Goal: Contribute content: Contribute content

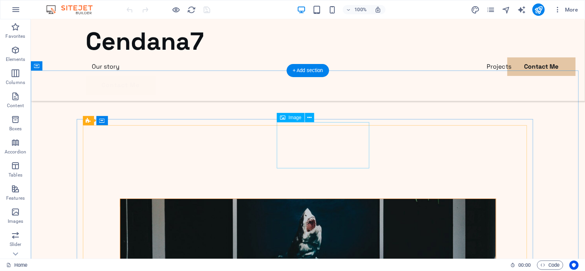
scroll to position [1834, 0]
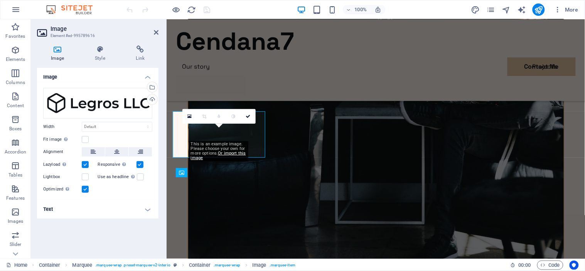
scroll to position [1840, 0]
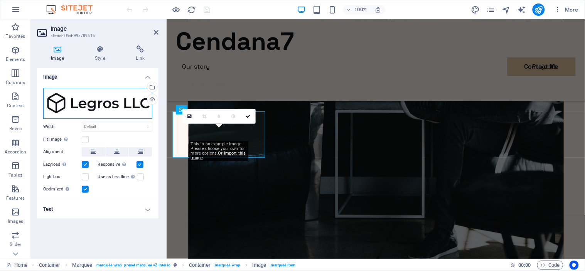
click at [114, 106] on div "Drag files here, click to choose files or select files from Files or our free s…" at bounding box center [97, 103] width 109 height 31
click at [114, 106] on body "cendana7.com Home Favorites Elements Columns Content Boxes Accordion Tables Fea…" at bounding box center [292, 135] width 585 height 271
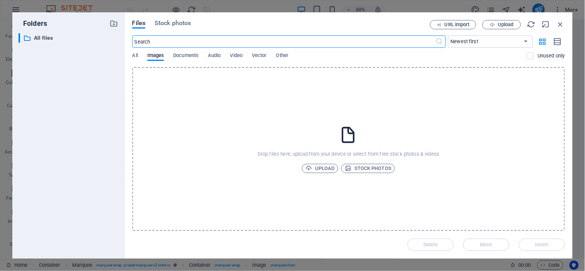
scroll to position [1786, 0]
click at [331, 168] on span "Upload" at bounding box center [319, 168] width 29 height 9
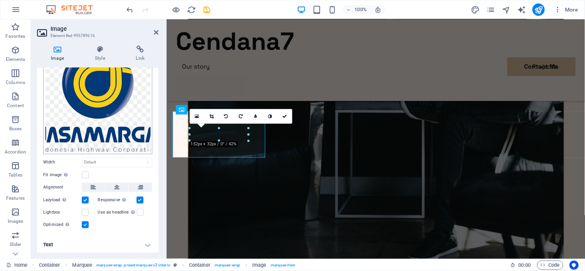
scroll to position [0, 0]
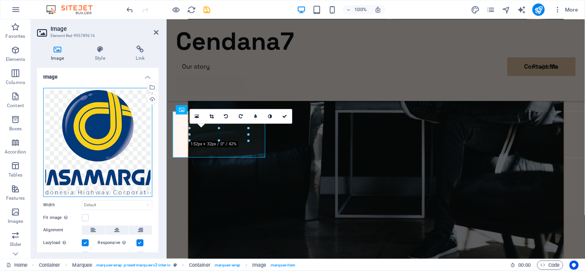
click at [116, 144] on div "Drag files here, click to choose files or select files from Files or our free s…" at bounding box center [97, 142] width 109 height 109
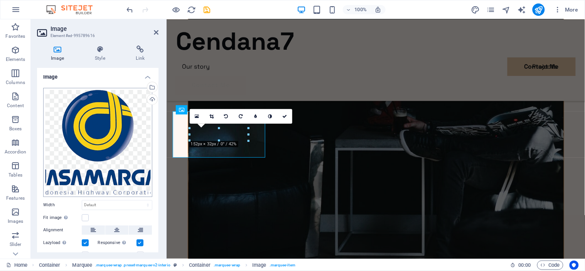
click at [116, 144] on body "cendana7.com Home Favorites Elements Columns Content Boxes Accordion Tables Fea…" at bounding box center [292, 135] width 585 height 271
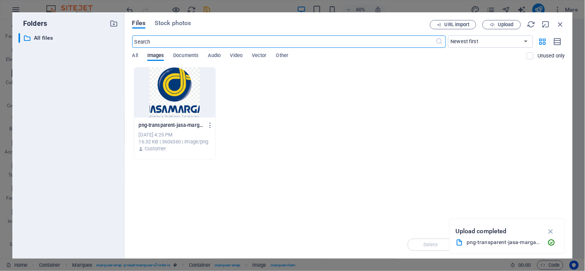
scroll to position [1786, 0]
click at [560, 22] on icon "button" at bounding box center [560, 24] width 8 height 8
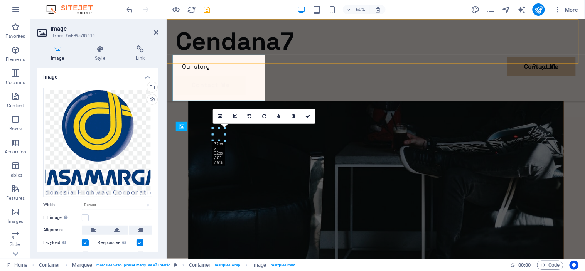
scroll to position [1840, 0]
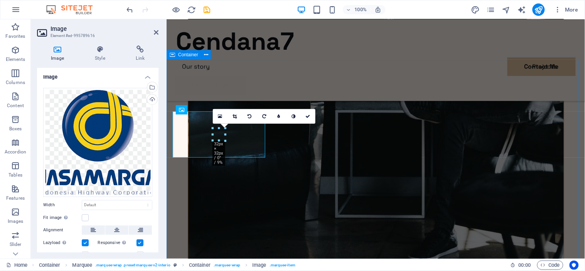
drag, startPoint x: 464, startPoint y: 147, endPoint x: 235, endPoint y: 84, distance: 237.5
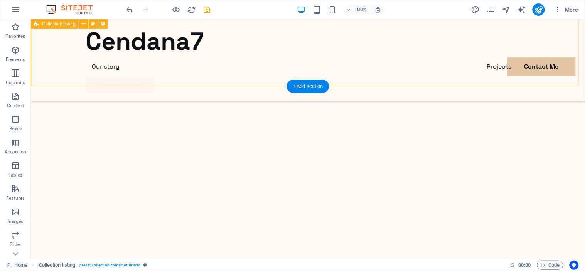
select select "createdAt_DESC"
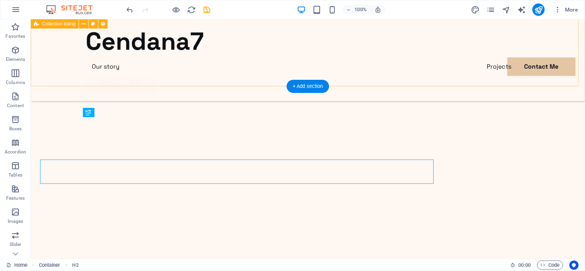
scroll to position [1834, 0]
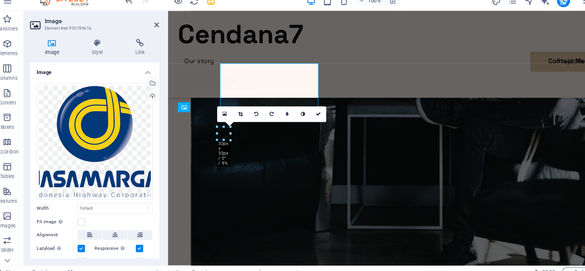
scroll to position [1840, 0]
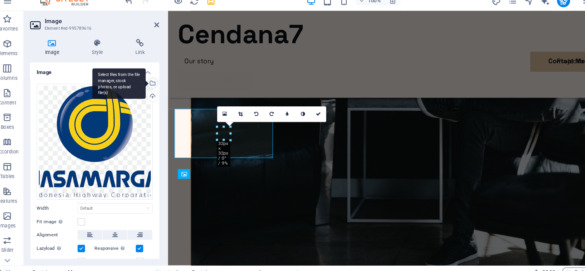
click at [150, 88] on div "Select files from the file manager, stock photos, or upload file(s)" at bounding box center [152, 88] width 12 height 12
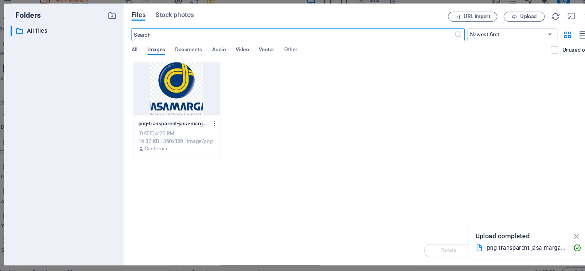
scroll to position [1786, 0]
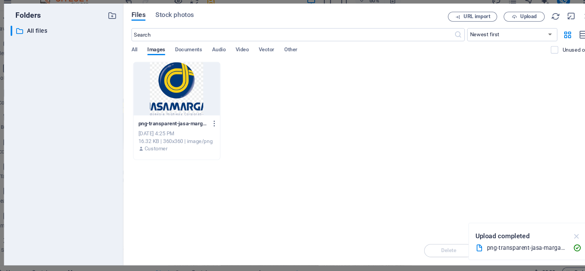
click at [552, 232] on icon "button" at bounding box center [550, 231] width 9 height 8
click at [491, 28] on button "Upload" at bounding box center [501, 24] width 39 height 9
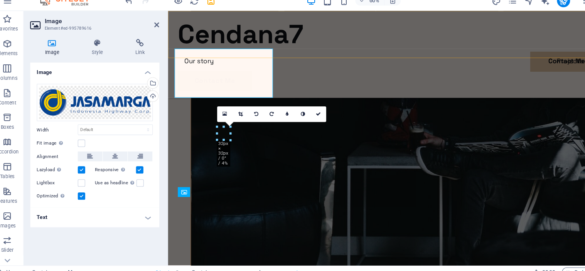
scroll to position [1840, 0]
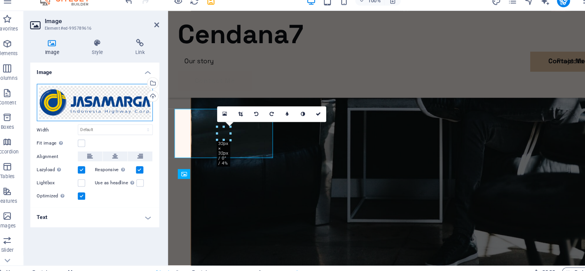
click at [127, 104] on div "Drag files here, click to choose files or select files from Files or our free s…" at bounding box center [97, 105] width 109 height 35
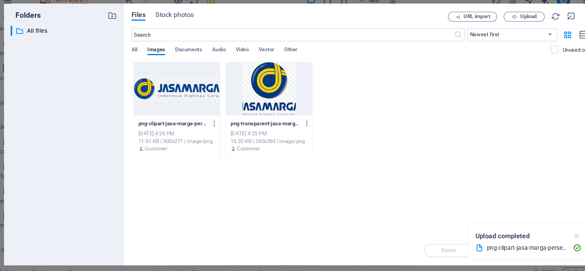
click at [551, 230] on icon "button" at bounding box center [550, 231] width 9 height 8
drag, startPoint x: 541, startPoint y: 23, endPoint x: 545, endPoint y: 25, distance: 4.2
click at [545, 25] on div "URL import Upload" at bounding box center [497, 24] width 135 height 9
click at [545, 25] on icon "button" at bounding box center [545, 24] width 8 height 8
select select "image"
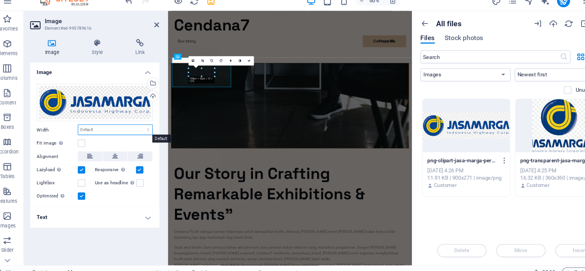
click at [102, 134] on select "Default auto px rem % em vh vw" at bounding box center [117, 130] width 70 height 9
click at [151, 212] on h4 "Text" at bounding box center [97, 213] width 121 height 18
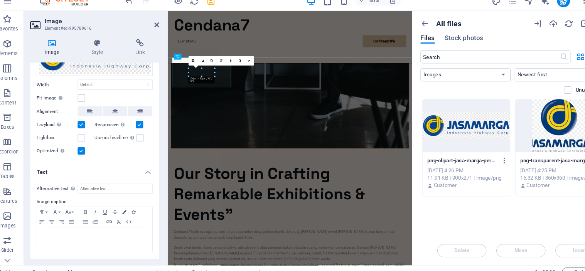
scroll to position [24, 0]
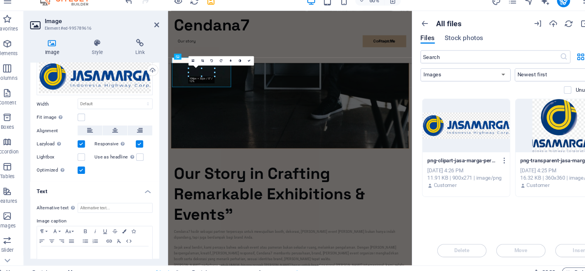
click at [148, 192] on h4 "Text" at bounding box center [97, 187] width 121 height 14
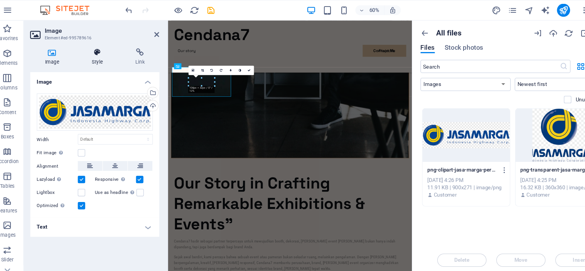
click at [100, 47] on icon at bounding box center [100, 49] width 38 height 8
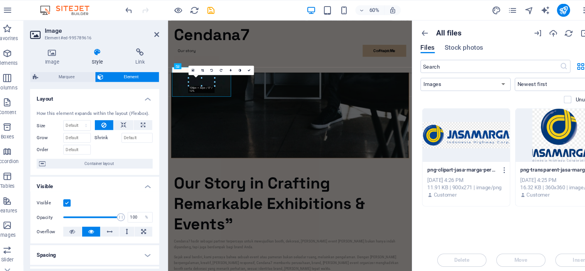
scroll to position [55, 0]
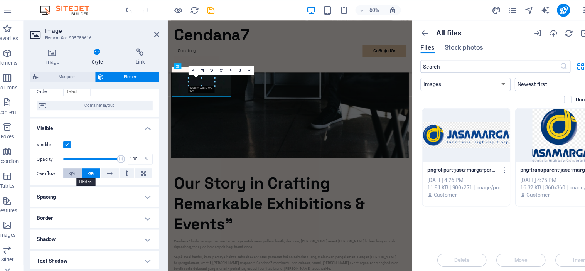
click at [77, 158] on icon at bounding box center [76, 162] width 5 height 9
click at [93, 163] on icon at bounding box center [94, 162] width 5 height 9
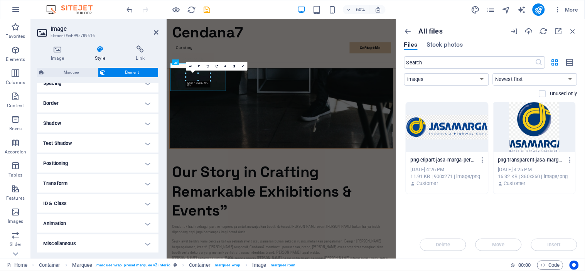
scroll to position [156, 0]
click at [138, 188] on h4 "Transform" at bounding box center [97, 183] width 121 height 18
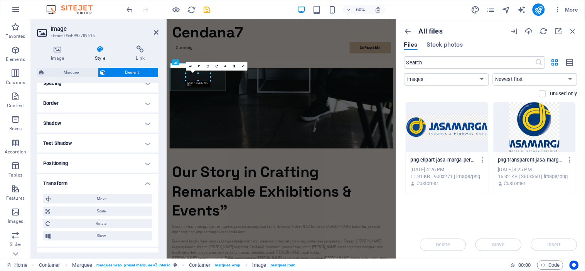
click at [141, 186] on h4 "Transform" at bounding box center [97, 181] width 121 height 14
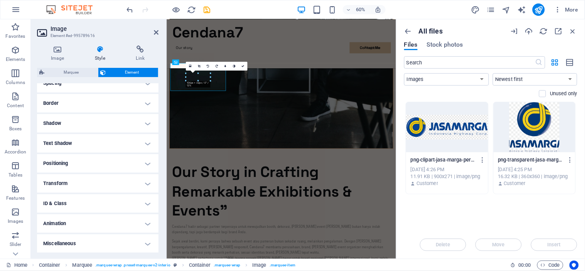
click at [139, 239] on h4 "Miscellaneous" at bounding box center [97, 243] width 121 height 18
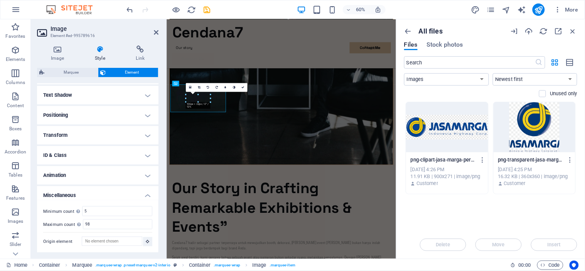
scroll to position [1742, 0]
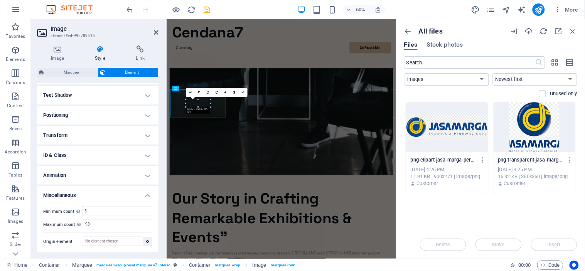
click at [138, 174] on h4 "Animation" at bounding box center [97, 175] width 121 height 18
click at [141, 153] on h4 "ID & Class" at bounding box center [97, 155] width 121 height 18
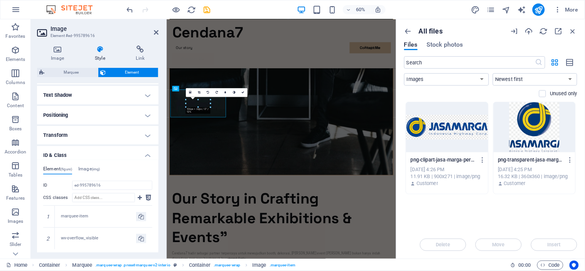
click at [141, 127] on h4 "Transform" at bounding box center [97, 135] width 121 height 18
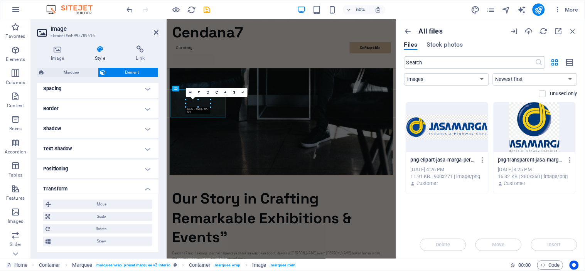
scroll to position [151, 0]
click at [136, 174] on h4 "Positioning" at bounding box center [97, 169] width 121 height 18
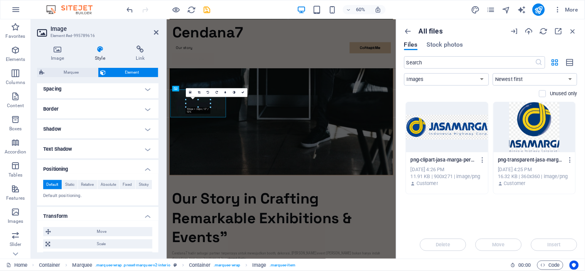
click at [142, 148] on h4 "Text Shadow" at bounding box center [97, 149] width 121 height 18
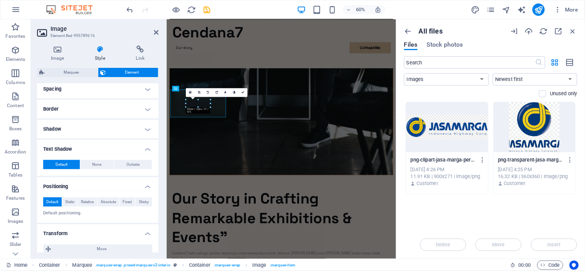
click at [141, 125] on h4 "Shadow" at bounding box center [97, 129] width 121 height 18
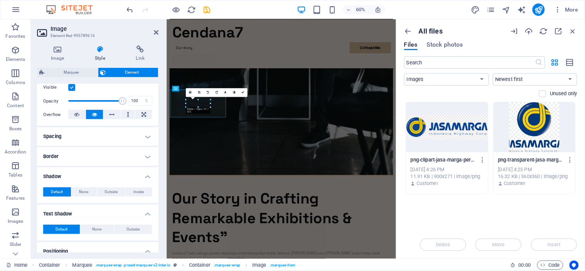
scroll to position [103, 0]
click at [138, 139] on h4 "Spacing" at bounding box center [97, 137] width 121 height 18
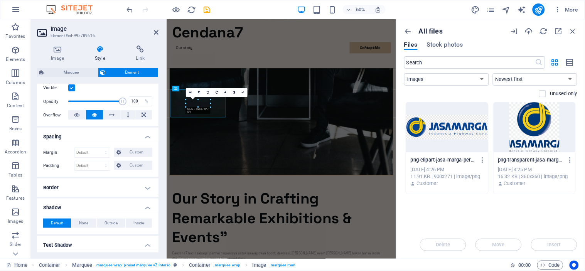
click at [143, 180] on h4 "Border" at bounding box center [97, 187] width 121 height 18
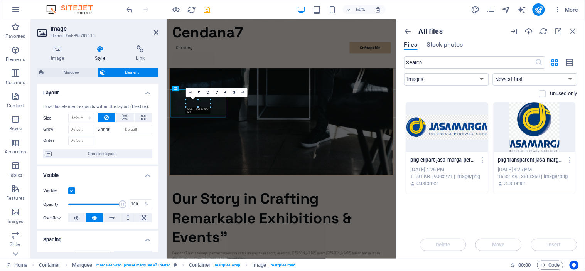
scroll to position [1, 0]
click at [140, 238] on h4 "Spacing" at bounding box center [97, 237] width 121 height 14
click at [64, 55] on h4 "Image" at bounding box center [59, 53] width 44 height 16
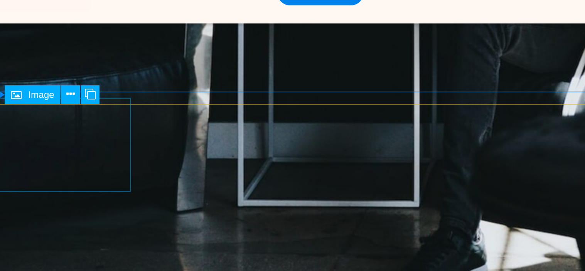
scroll to position [1748, 0]
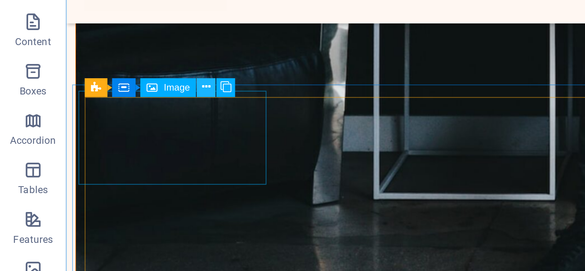
click at [95, 128] on icon at bounding box center [96, 127] width 4 height 8
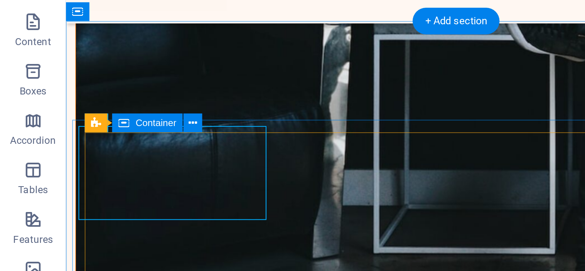
scroll to position [1719, 0]
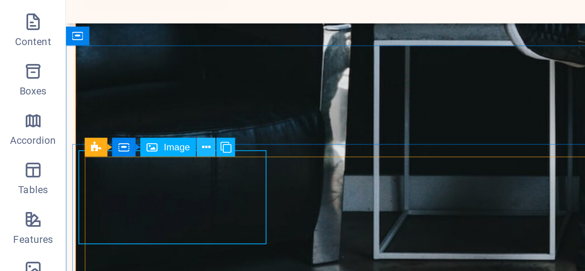
click at [96, 157] on icon at bounding box center [96, 155] width 4 height 8
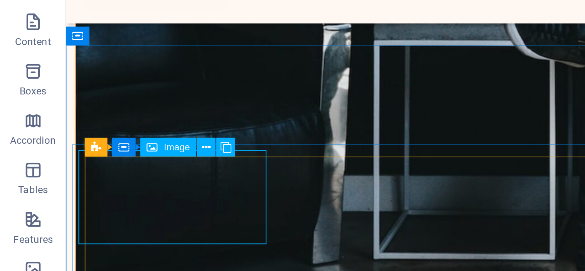
click at [74, 156] on icon at bounding box center [71, 154] width 5 height 9
click at [76, 152] on div "Image" at bounding box center [79, 154] width 26 height 9
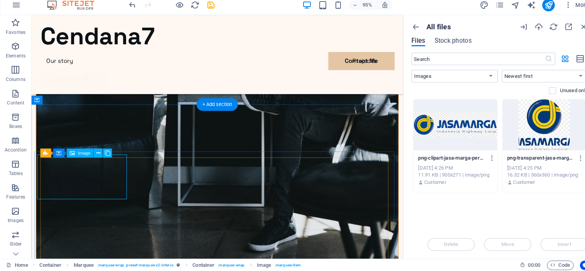
scroll to position [0, 0]
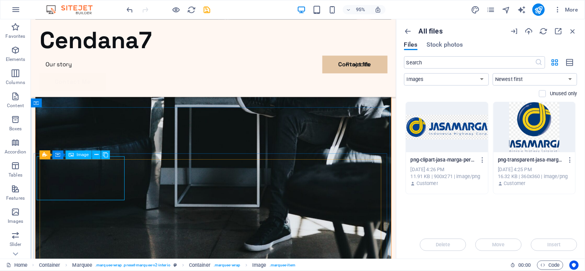
click at [84, 155] on span "Image" at bounding box center [83, 155] width 12 height 4
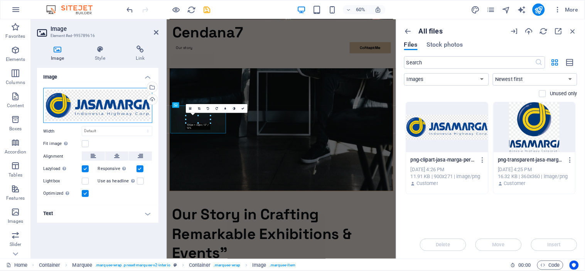
click at [111, 97] on div "Drag files here, click to choose files or select files from Files or our free s…" at bounding box center [97, 105] width 109 height 35
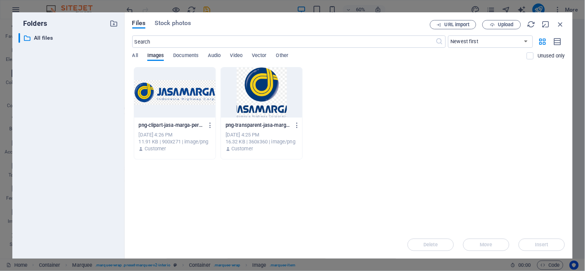
click at [186, 18] on div "Files Stock photos URL import Upload ​ Newest first Oldest first Name (A-Z) Nam…" at bounding box center [348, 135] width 448 height 246
click at [180, 22] on span "Stock photos" at bounding box center [173, 22] width 36 height 9
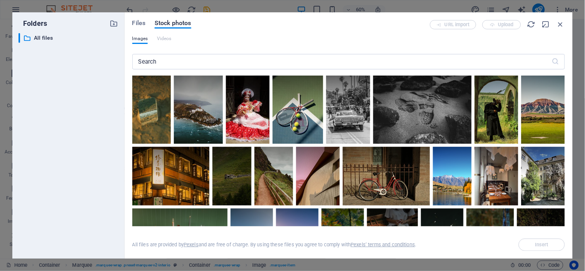
click at [146, 25] on div "Files Stock photos" at bounding box center [280, 24] width 297 height 8
click at [140, 25] on span "Files" at bounding box center [138, 22] width 13 height 9
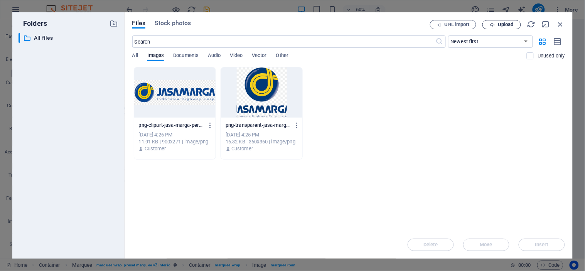
click at [515, 20] on button "Upload" at bounding box center [501, 24] width 39 height 9
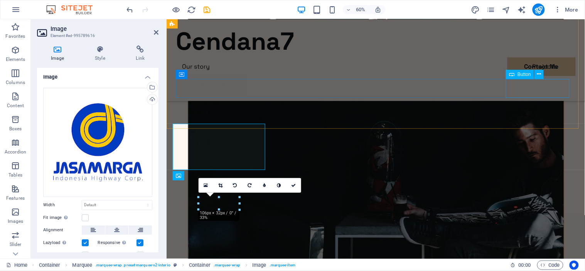
scroll to position [1771, 0]
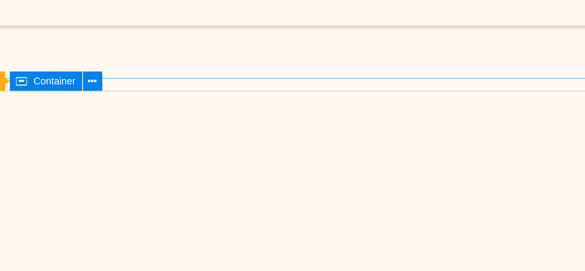
scroll to position [1844, 0]
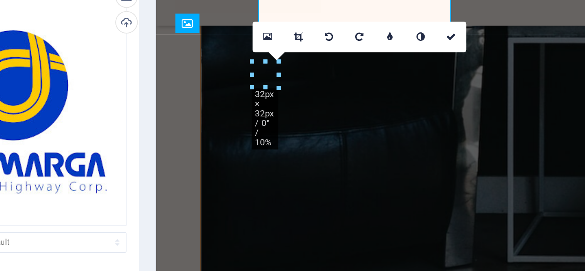
scroll to position [1850, 0]
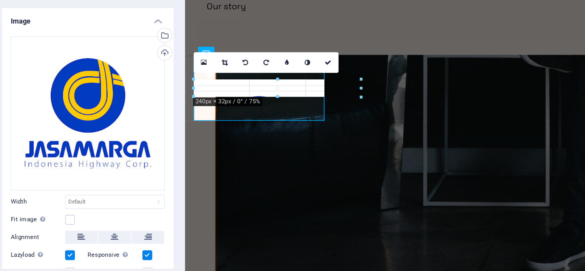
drag, startPoint x: 226, startPoint y: 131, endPoint x: 44, endPoint y: 116, distance: 182.9
type input "240"
select select "px"
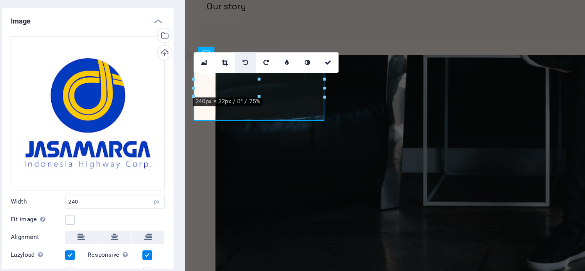
click at [209, 101] on link at bounding box center [209, 106] width 15 height 15
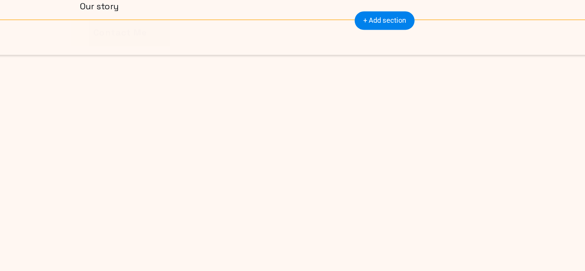
select select "createdAt_DESC"
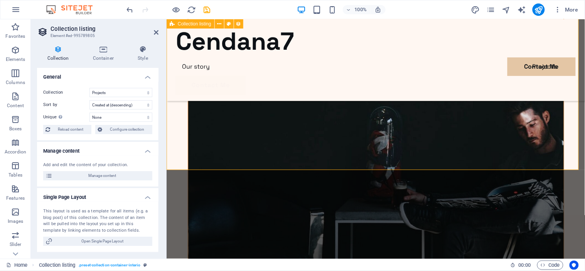
scroll to position [1860, 0]
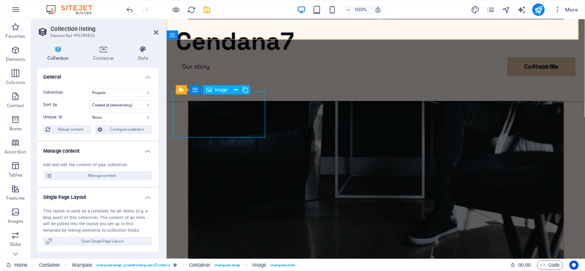
select select "px"
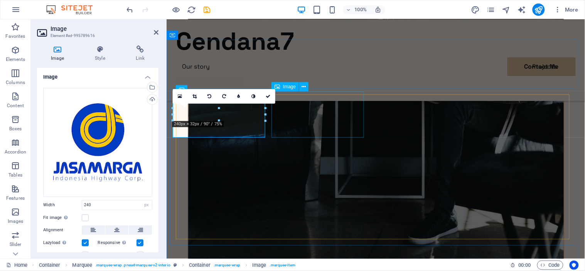
click at [284, 86] on span "Image" at bounding box center [289, 86] width 13 height 5
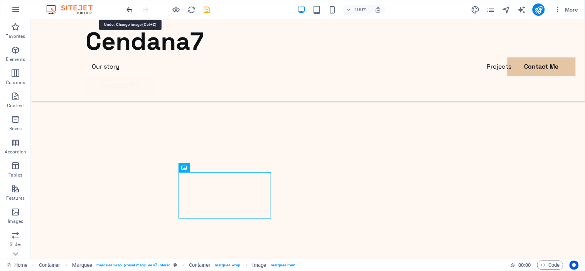
click at [130, 10] on icon "undo" at bounding box center [130, 9] width 9 height 9
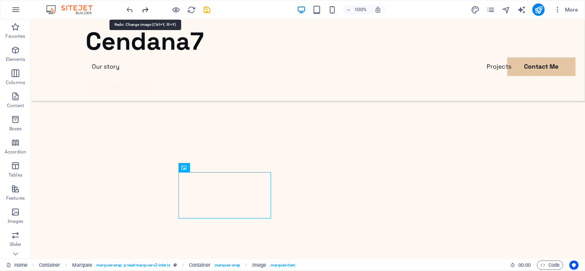
click at [141, 8] on icon "redo" at bounding box center [145, 9] width 9 height 9
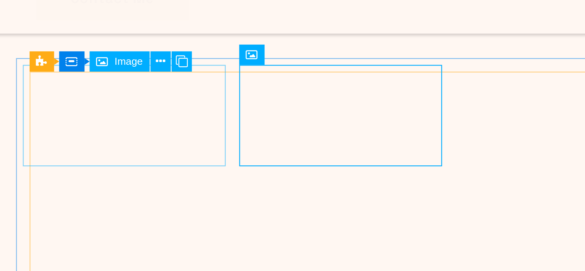
scroll to position [1856, 0]
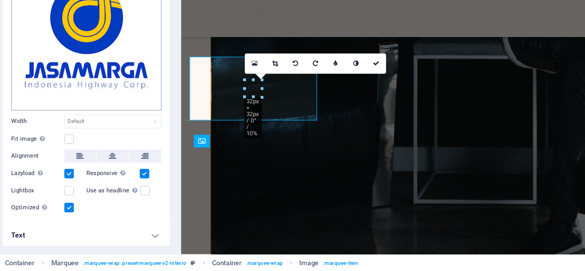
scroll to position [0, 0]
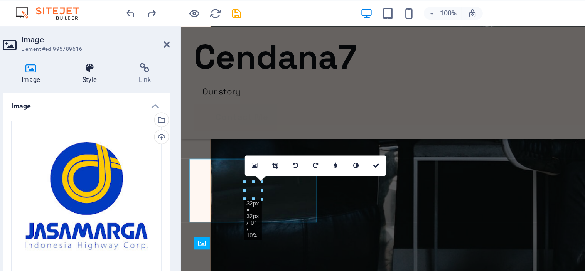
click at [107, 50] on icon at bounding box center [100, 49] width 38 height 8
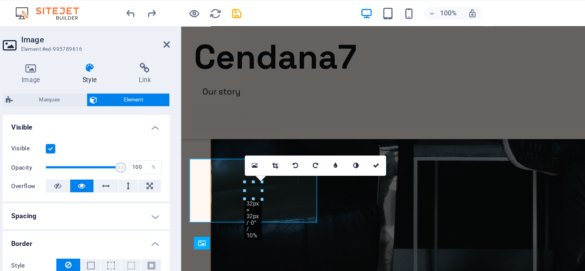
scroll to position [82, 0]
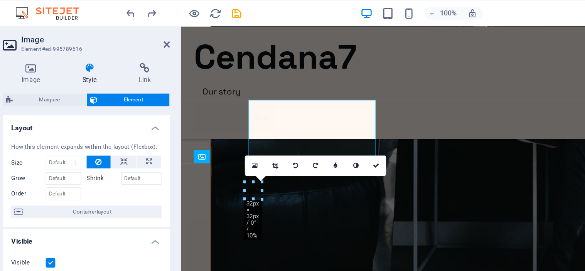
scroll to position [1836, 0]
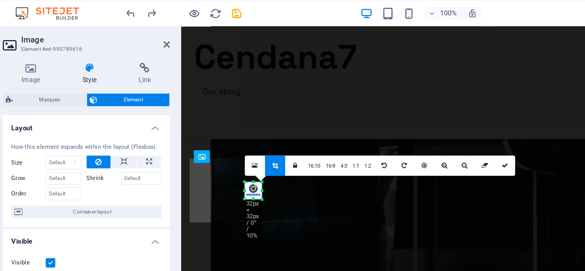
drag, startPoint x: 224, startPoint y: 143, endPoint x: 224, endPoint y: 147, distance: 4.3
click at [224, 147] on div at bounding box center [225, 145] width 5 height 5
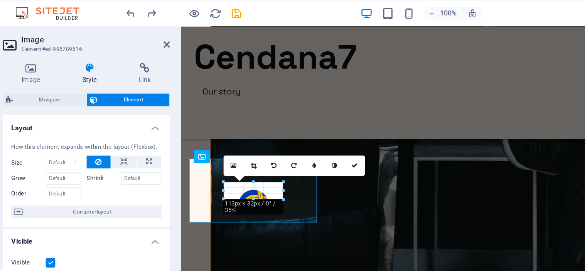
drag, startPoint x: 225, startPoint y: 146, endPoint x: 227, endPoint y: 150, distance: 4.3
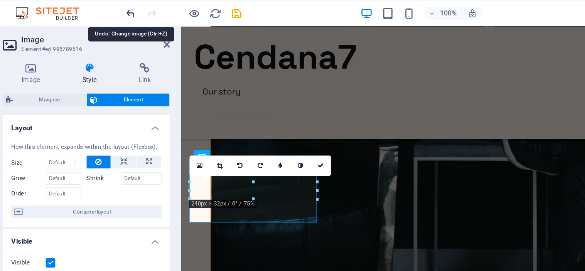
click at [133, 7] on icon "undo" at bounding box center [130, 9] width 9 height 9
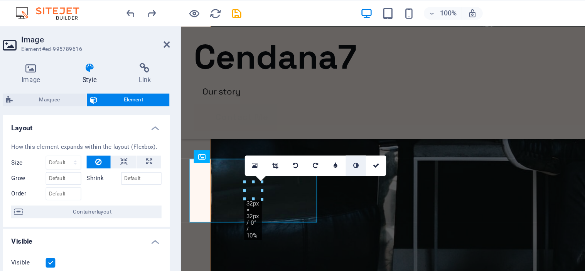
click at [295, 119] on icon at bounding box center [293, 120] width 4 height 5
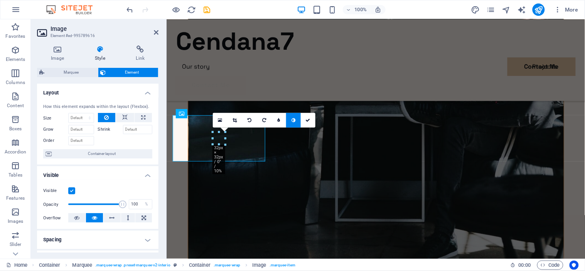
click at [286, 121] on link at bounding box center [293, 120] width 15 height 15
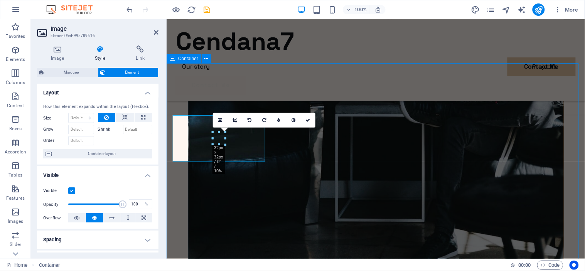
scroll to position [1856, 0]
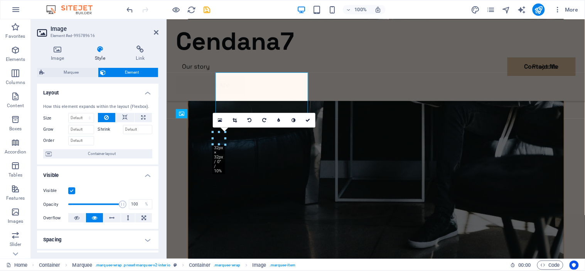
scroll to position [1836, 0]
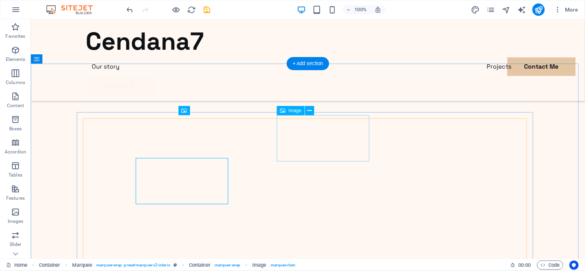
scroll to position [1856, 0]
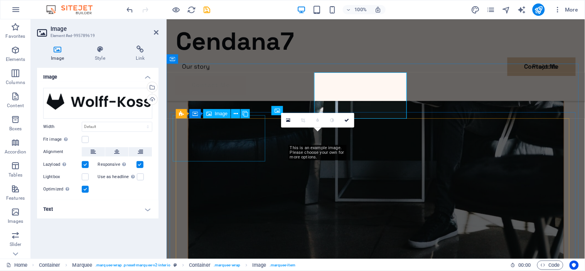
scroll to position [1836, 0]
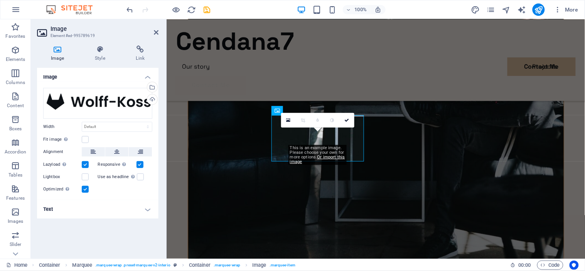
click at [95, 44] on div "Image Style Link Image Drag files here, click to choose files or select files f…" at bounding box center [98, 148] width 134 height 219
click at [97, 48] on icon at bounding box center [100, 49] width 38 height 8
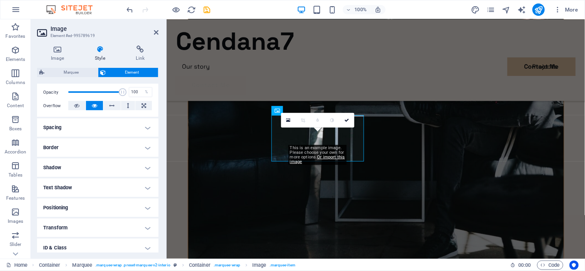
scroll to position [0, 0]
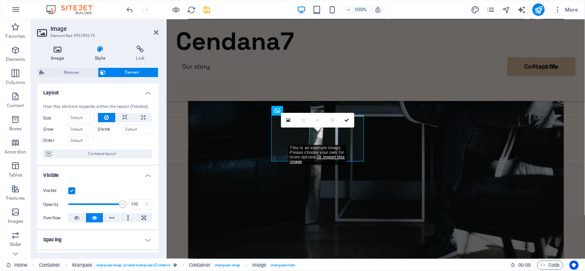
click at [69, 48] on icon at bounding box center [57, 49] width 41 height 8
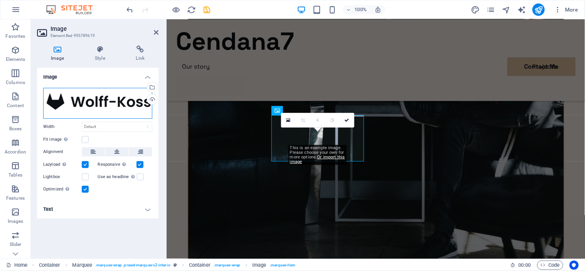
click at [101, 103] on div "Drag files here, click to choose files or select files from Files or our free s…" at bounding box center [97, 103] width 109 height 31
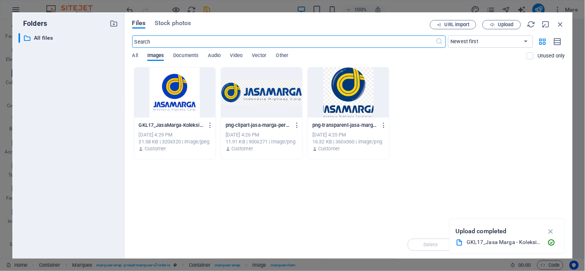
scroll to position [1763, 0]
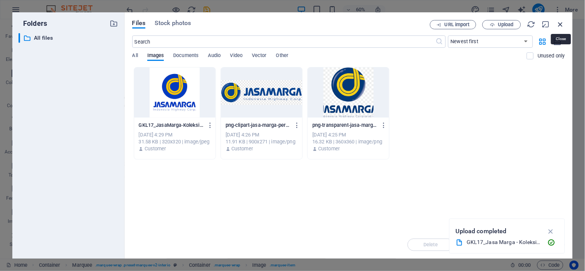
click at [565, 26] on icon "button" at bounding box center [560, 24] width 8 height 8
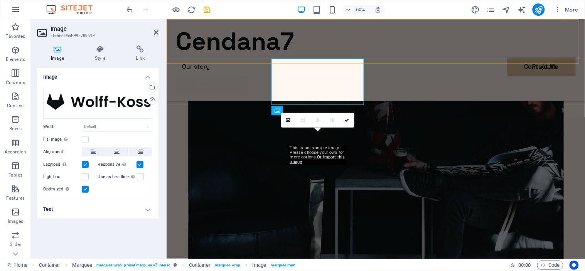
scroll to position [1836, 0]
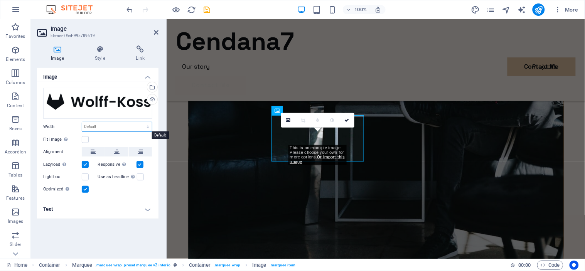
click at [118, 125] on select "Default auto px rem % em vh vw" at bounding box center [117, 126] width 70 height 9
click at [82, 122] on select "Default auto px rem % em vh vw" at bounding box center [117, 126] width 70 height 9
click at [117, 122] on select "Default auto px rem % em vh vw" at bounding box center [117, 126] width 70 height 9
click at [82, 122] on select "Default auto px rem % em vh vw" at bounding box center [117, 126] width 70 height 9
click at [121, 130] on select "Default auto px rem % em vh vw" at bounding box center [117, 126] width 70 height 9
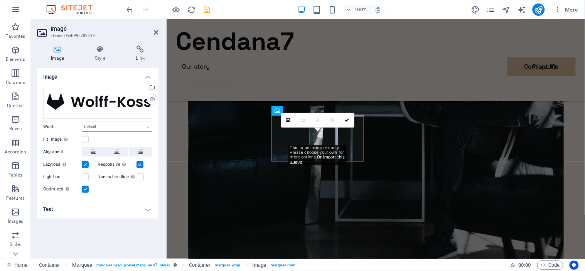
select select "rem"
click at [141, 122] on select "Default auto px rem % em vh vw" at bounding box center [117, 126] width 70 height 9
type input "9.375"
click at [139, 123] on input "9.375" at bounding box center [117, 126] width 70 height 9
click at [146, 124] on select "Default auto px rem % em vh vw" at bounding box center [146, 126] width 11 height 9
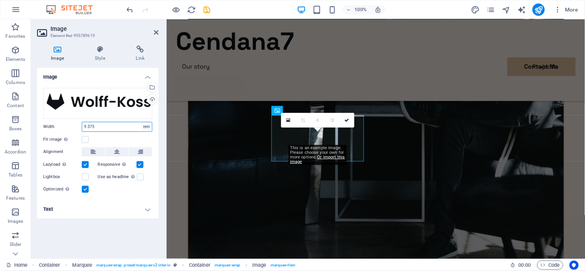
select select "default"
click at [141, 122] on select "Default auto px rem % em vh vw" at bounding box center [146, 126] width 11 height 9
select select "DISABLED_OPTION_VALUE"
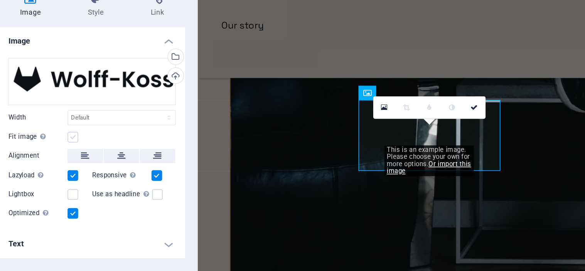
click at [84, 139] on label at bounding box center [85, 139] width 7 height 7
click at [0, 0] on input "Fit image Automatically fit image to a fixed width and height" at bounding box center [0, 0] width 0 height 0
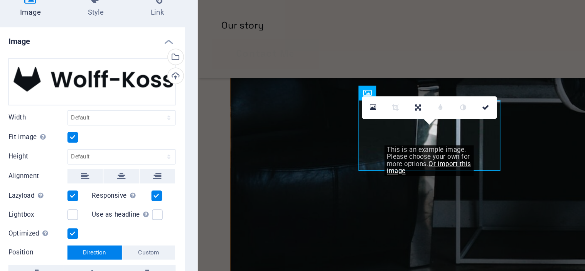
click at [84, 139] on label at bounding box center [85, 139] width 7 height 7
click at [0, 0] on input "Fit image Automatically fit image to a fixed width and height" at bounding box center [0, 0] width 0 height 0
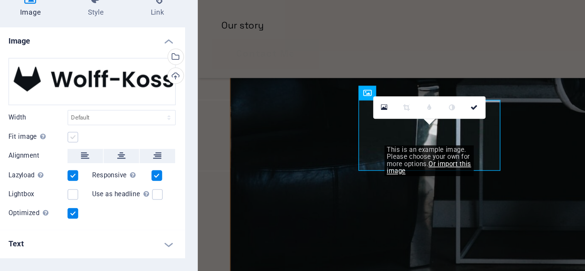
click at [84, 139] on label at bounding box center [85, 139] width 7 height 7
click at [0, 0] on input "Fit image Automatically fit image to a fixed width and height" at bounding box center [0, 0] width 0 height 0
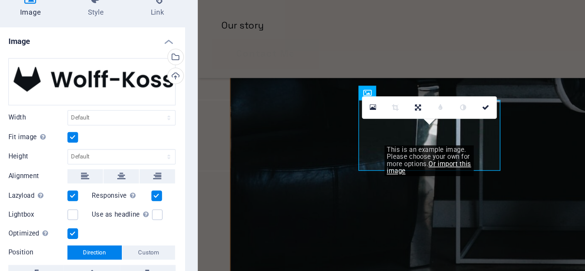
click at [84, 139] on label at bounding box center [85, 139] width 7 height 7
click at [0, 0] on input "Fit image Automatically fit image to a fixed width and height" at bounding box center [0, 0] width 0 height 0
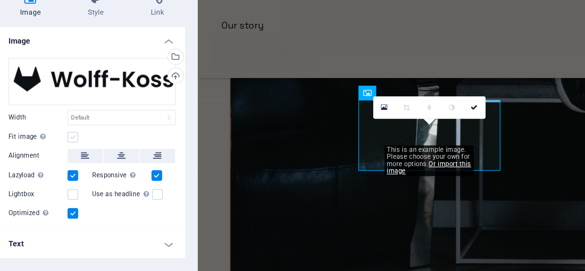
click at [84, 140] on label at bounding box center [85, 139] width 7 height 7
click at [0, 0] on input "Fit image Automatically fit image to a fixed width and height" at bounding box center [0, 0] width 0 height 0
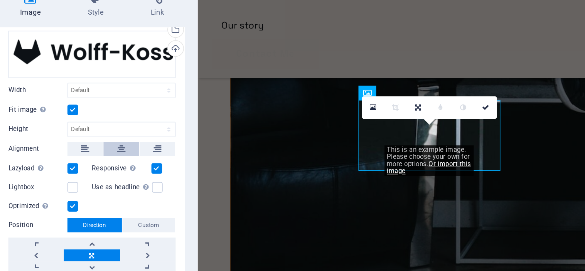
scroll to position [17, 0]
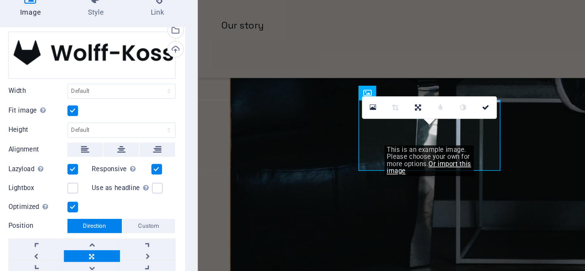
click at [84, 122] on label at bounding box center [85, 122] width 7 height 7
click at [0, 0] on input "Fit image Automatically fit image to a fixed width and height" at bounding box center [0, 0] width 0 height 0
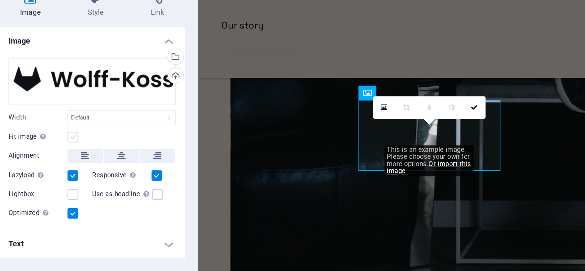
scroll to position [0, 0]
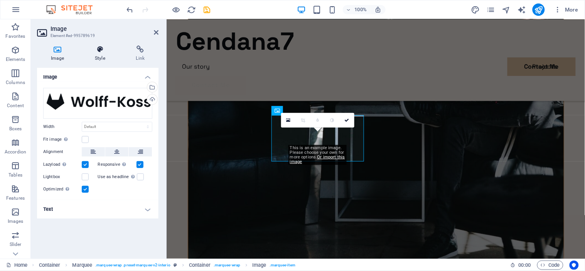
drag, startPoint x: 87, startPoint y: 62, endPoint x: 91, endPoint y: 59, distance: 5.2
click at [91, 59] on div "Image Style Link Image Drag files here, click to choose files or select files f…" at bounding box center [97, 148] width 121 height 207
click at [91, 59] on h4 "Style" at bounding box center [101, 53] width 41 height 16
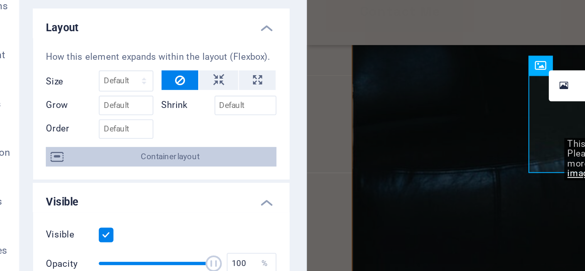
click at [85, 151] on span "Container layout" at bounding box center [102, 153] width 96 height 9
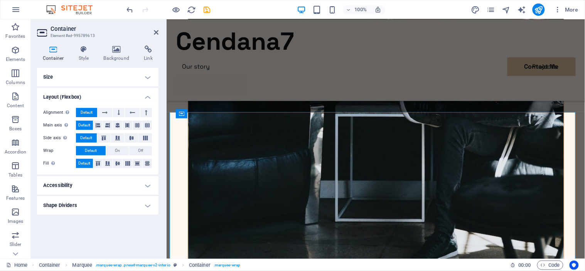
click at [141, 98] on h4 "Layout (Flexbox)" at bounding box center [97, 95] width 121 height 14
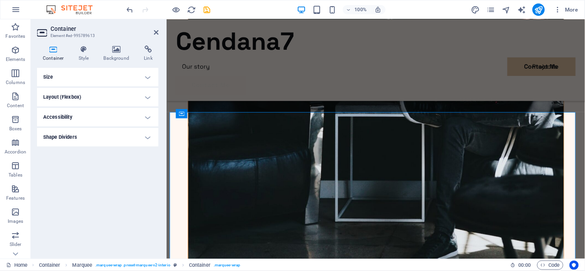
click at [143, 75] on h4 "Size" at bounding box center [97, 77] width 121 height 18
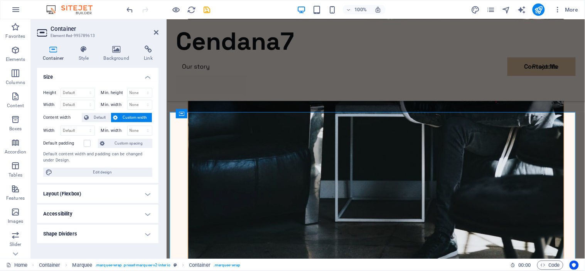
click at [143, 75] on h4 "Size" at bounding box center [97, 75] width 121 height 14
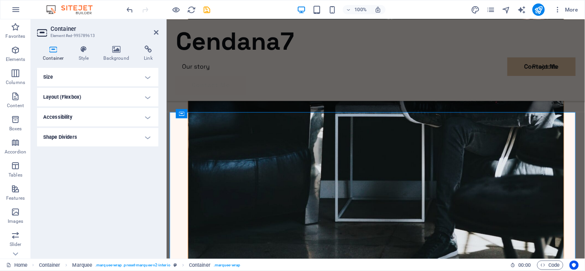
click at [136, 133] on h4 "Shape Dividers" at bounding box center [97, 137] width 121 height 18
click at [136, 133] on h4 "Shape Dividers" at bounding box center [97, 135] width 121 height 14
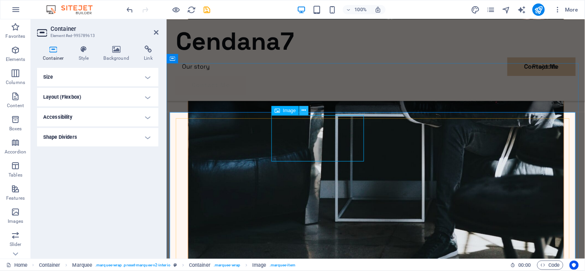
click at [305, 113] on icon at bounding box center [304, 110] width 4 height 8
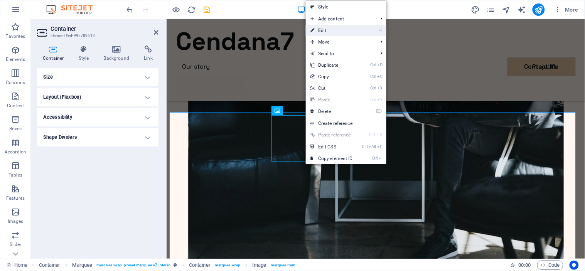
click at [361, 27] on li "⏎ Edit" at bounding box center [346, 31] width 81 height 12
click at [349, 25] on link "⏎ Edit" at bounding box center [332, 31] width 52 height 12
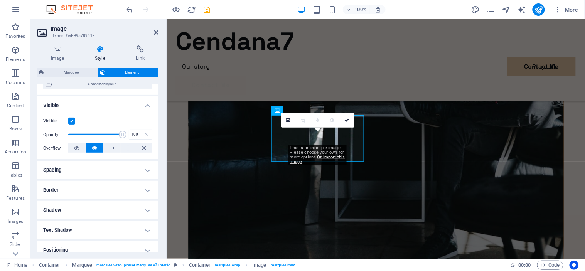
scroll to position [93, 0]
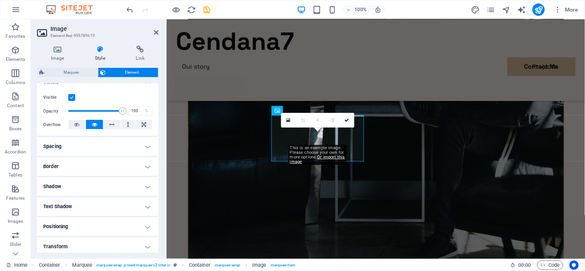
click at [131, 149] on h4 "Spacing" at bounding box center [97, 146] width 121 height 18
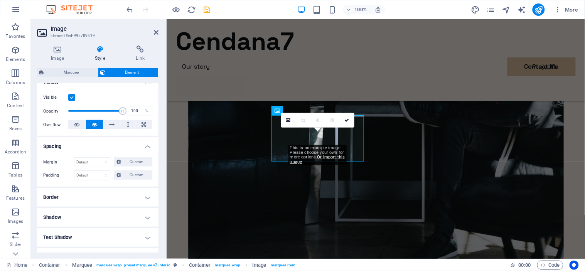
click at [131, 149] on h4 "Spacing" at bounding box center [97, 144] width 121 height 14
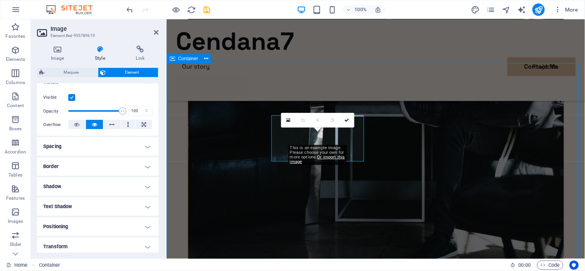
scroll to position [1856, 0]
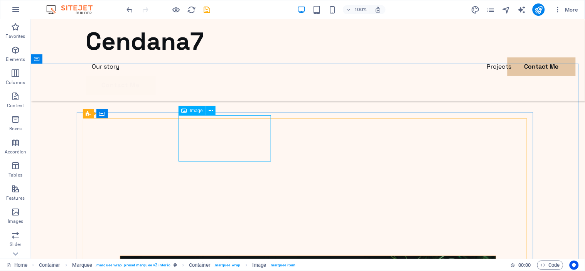
click at [195, 112] on span "Image" at bounding box center [196, 110] width 13 height 5
click at [212, 110] on icon at bounding box center [210, 111] width 4 height 8
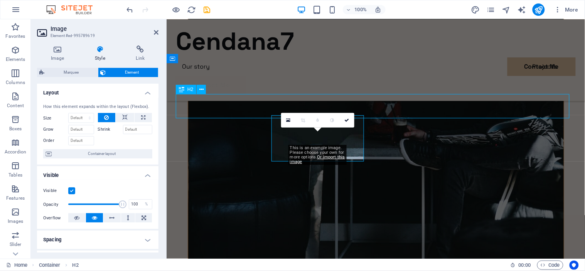
scroll to position [1856, 0]
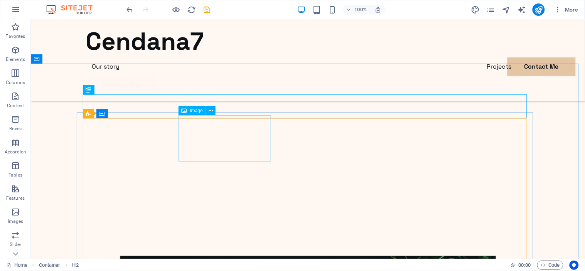
click at [194, 111] on span "Image" at bounding box center [196, 110] width 13 height 5
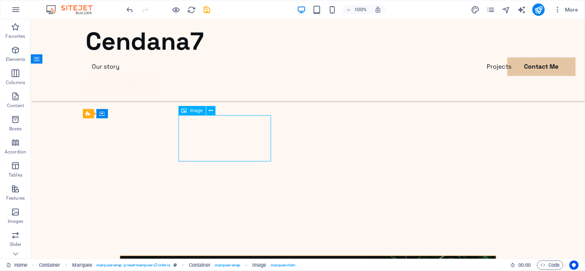
click at [194, 111] on span "Image" at bounding box center [196, 110] width 13 height 5
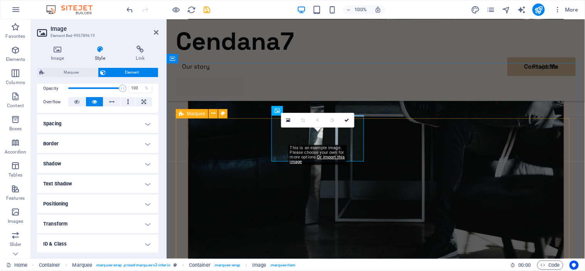
scroll to position [156, 0]
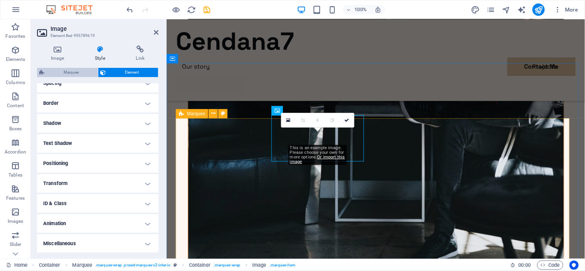
click at [82, 71] on span "Marquee" at bounding box center [71, 72] width 49 height 9
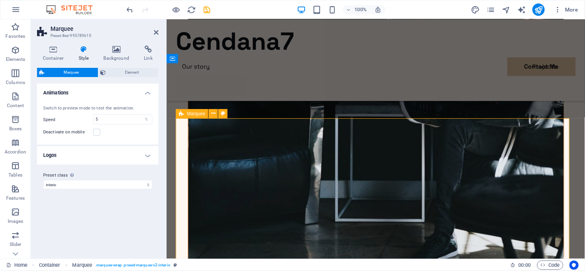
click at [144, 153] on h4 "Logos" at bounding box center [97, 155] width 121 height 18
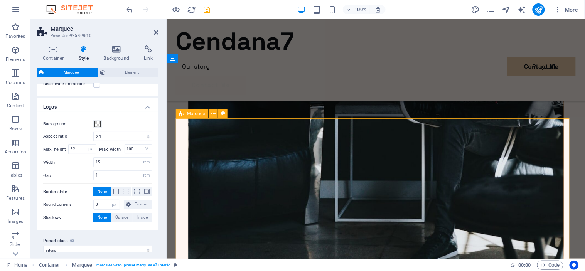
scroll to position [57, 0]
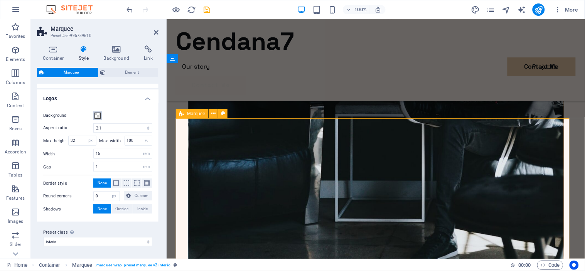
click at [98, 115] on span at bounding box center [97, 116] width 6 height 6
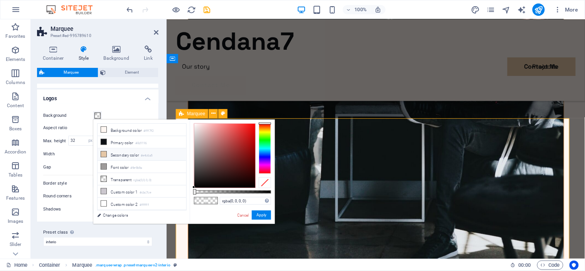
click at [136, 156] on li "Secondary color #e4c6a5" at bounding box center [141, 154] width 89 height 12
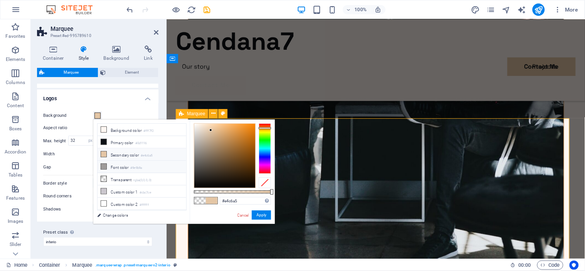
click at [142, 170] on small "#9e9b9a" at bounding box center [136, 167] width 12 height 5
type input "#9e9b9a"
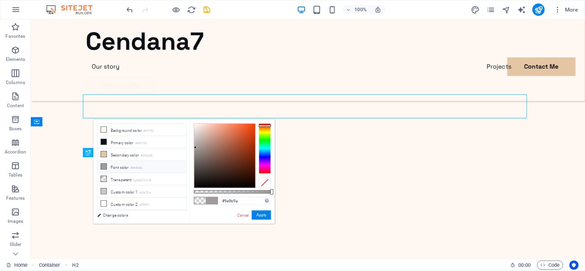
scroll to position [1856, 0]
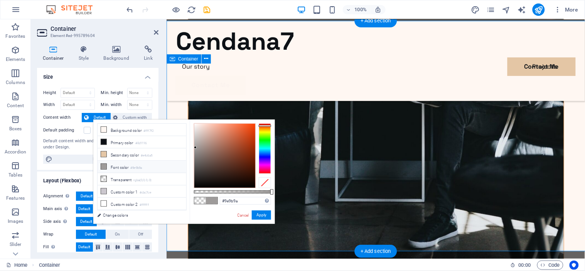
scroll to position [1836, 0]
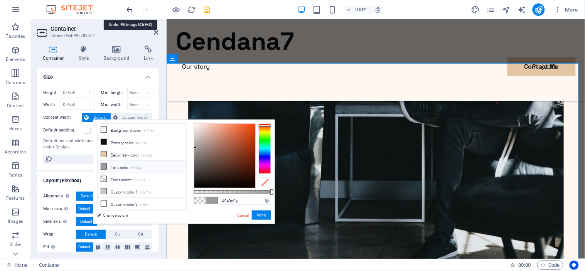
click at [126, 8] on icon "undo" at bounding box center [130, 9] width 9 height 9
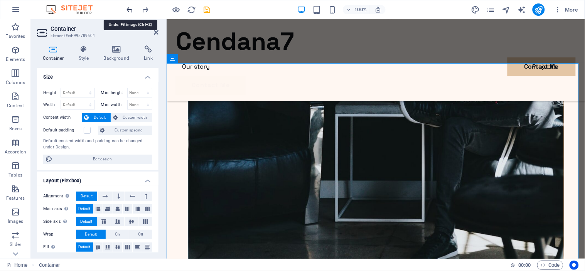
click at [126, 8] on icon "undo" at bounding box center [130, 9] width 9 height 9
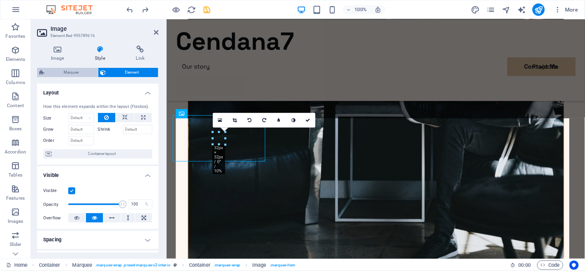
click at [68, 70] on span "Marquee" at bounding box center [71, 72] width 49 height 9
select select "2/1"
select select "px"
select select "%"
select select "rem"
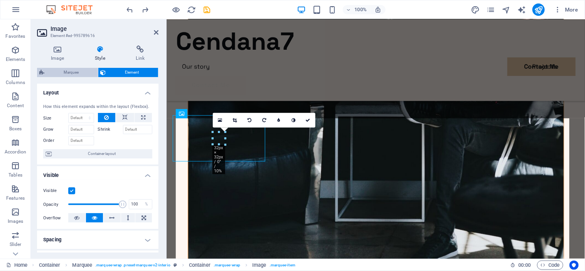
select select "rem"
select select "px"
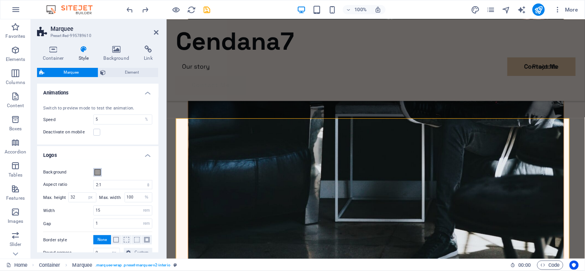
click at [98, 171] on span at bounding box center [97, 172] width 6 height 6
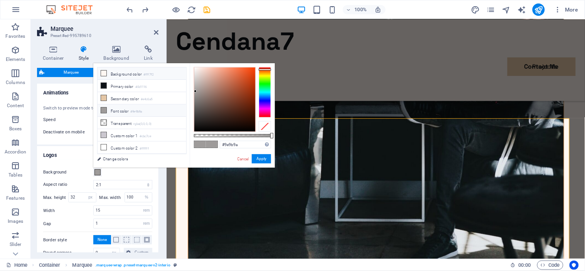
click at [137, 76] on li "Background color #fff7f2" at bounding box center [141, 73] width 89 height 12
type input "#fff7f2"
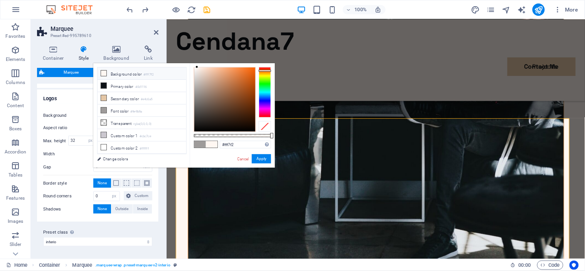
scroll to position [0, 0]
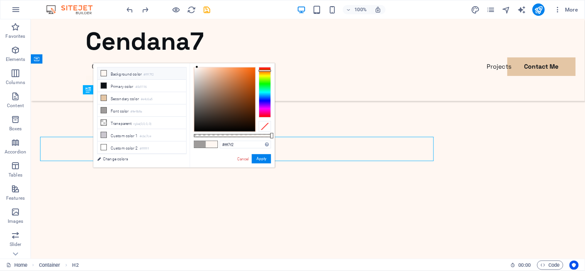
scroll to position [1856, 0]
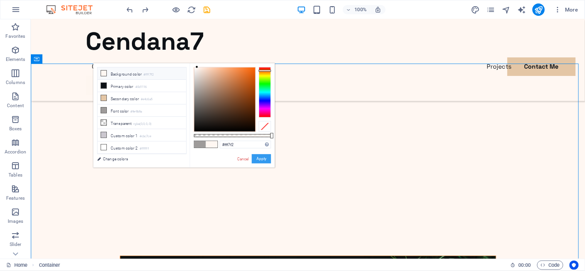
click at [260, 162] on button "Apply" at bounding box center [261, 158] width 19 height 9
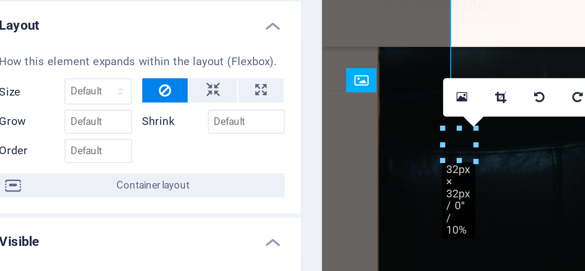
scroll to position [1836, 0]
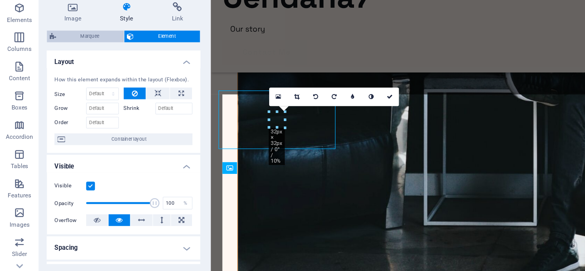
click at [84, 76] on span "Marquee" at bounding box center [71, 72] width 49 height 9
select select "2/1"
select select "px"
select select "%"
select select "rem"
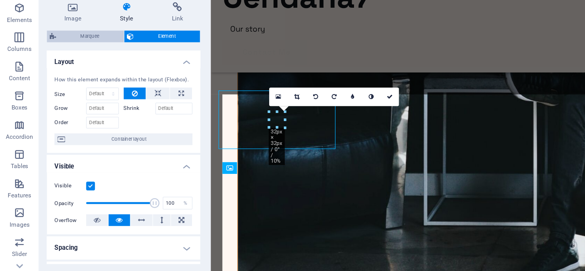
select select "rem"
select select "px"
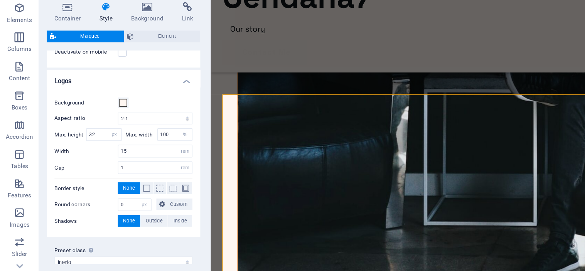
scroll to position [57, 0]
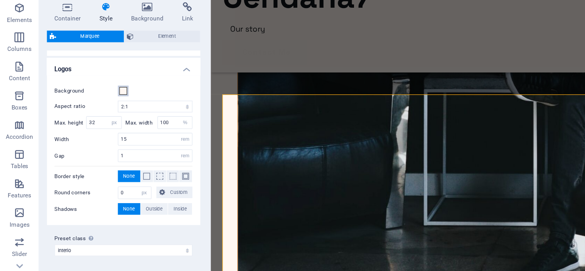
click at [97, 118] on span at bounding box center [97, 116] width 6 height 6
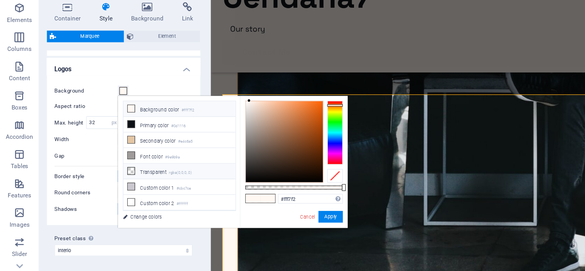
click at [135, 177] on li "Transparent rgba(0,0,0,.0)" at bounding box center [141, 179] width 89 height 12
type input "rgba(0, 0, 0, 0)"
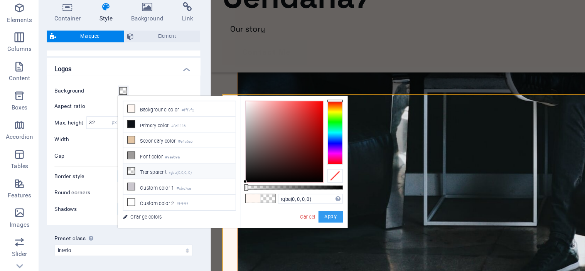
click at [269, 214] on button "Apply" at bounding box center [261, 214] width 19 height 9
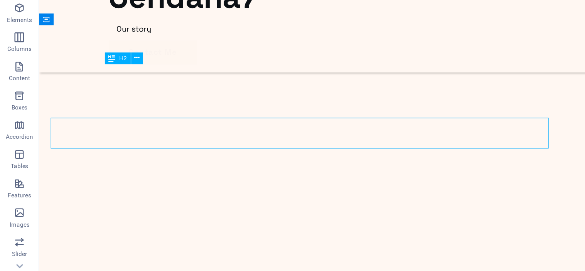
scroll to position [1856, 0]
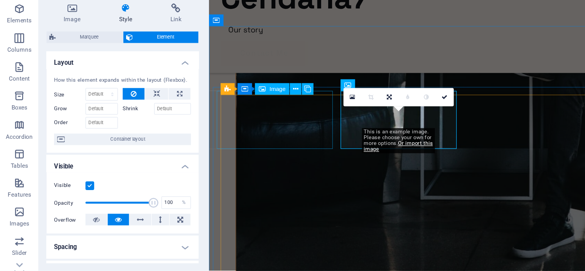
scroll to position [1836, 0]
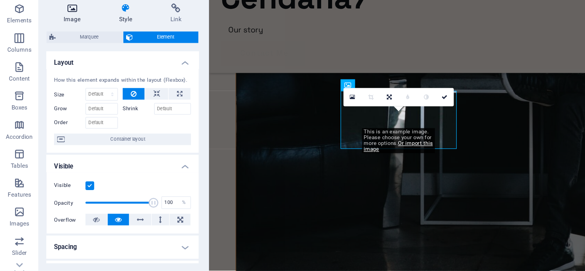
click at [58, 59] on h4 "Image" at bounding box center [59, 53] width 44 height 16
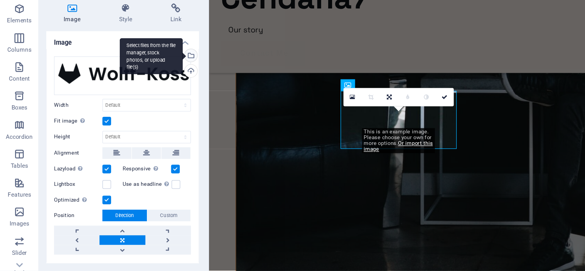
click at [150, 85] on div "Select files from the file manager, stock photos, or upload file(s)" at bounding box center [152, 88] width 12 height 12
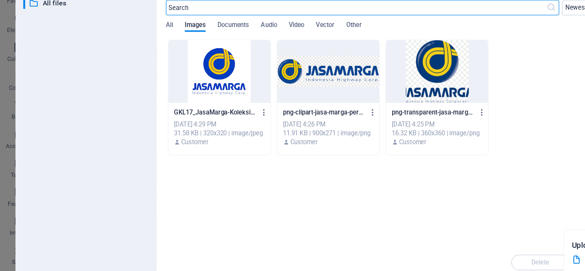
scroll to position [1763, 0]
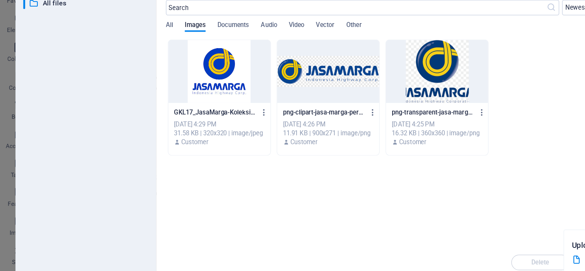
click at [461, 247] on div "GKL17_Jasa Marga - Koleksilogo.com.jpg" at bounding box center [506, 242] width 102 height 10
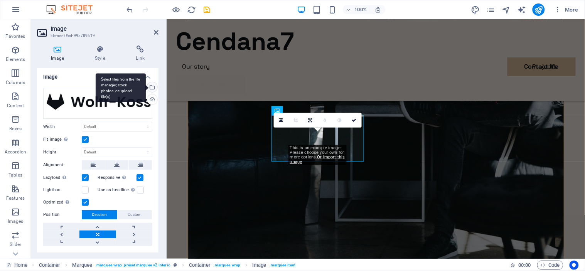
click at [146, 86] on div "Select files from the file manager, stock photos, or upload file(s)" at bounding box center [121, 87] width 50 height 29
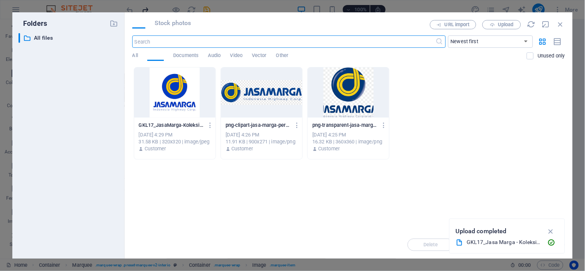
scroll to position [1763, 0]
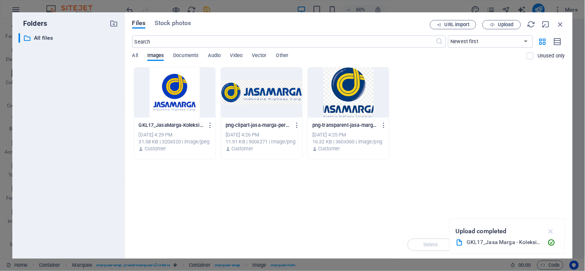
click at [549, 234] on icon "button" at bounding box center [550, 231] width 9 height 8
click at [489, 24] on span "Upload" at bounding box center [502, 24] width 32 height 5
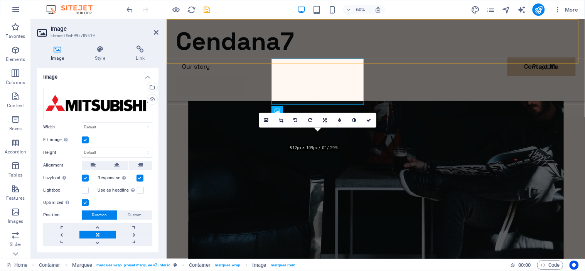
scroll to position [1836, 0]
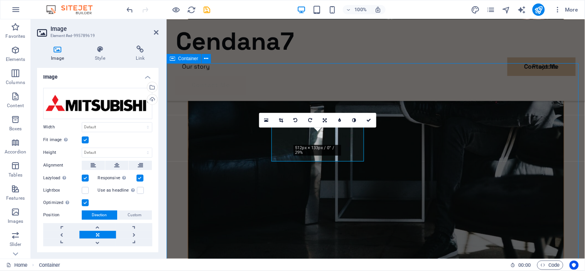
scroll to position [1856, 0]
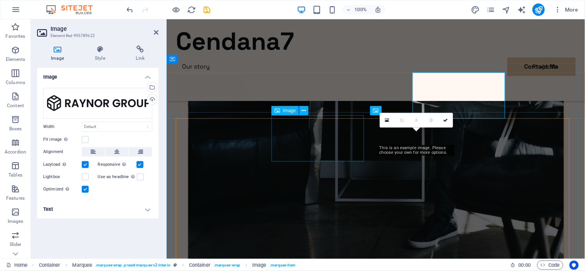
scroll to position [1836, 0]
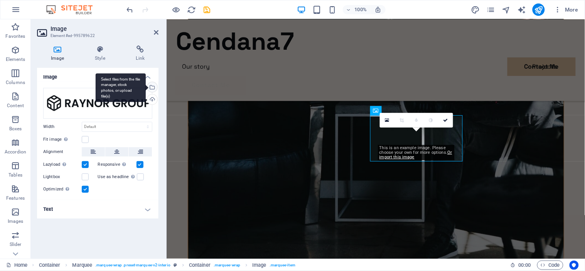
click at [146, 88] on div "Select files from the file manager, stock photos, or upload file(s)" at bounding box center [121, 87] width 50 height 29
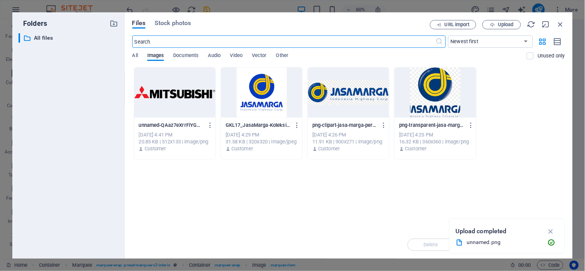
scroll to position [1763, 0]
click at [506, 22] on span "Upload" at bounding box center [505, 24] width 16 height 5
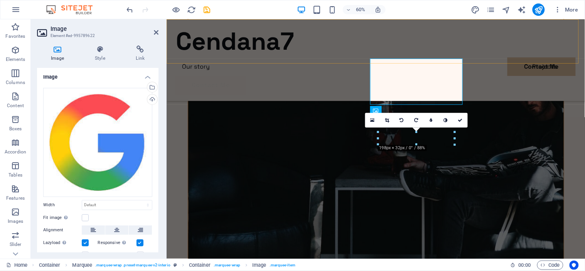
scroll to position [1836, 0]
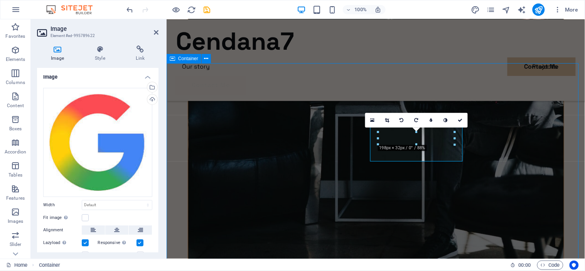
scroll to position [1856, 0]
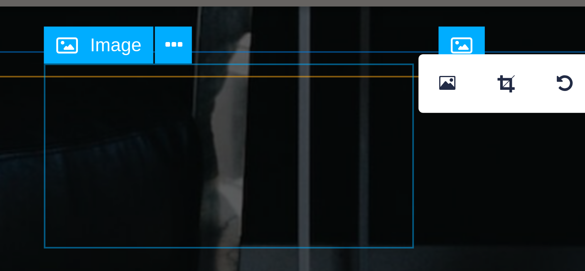
scroll to position [1836, 0]
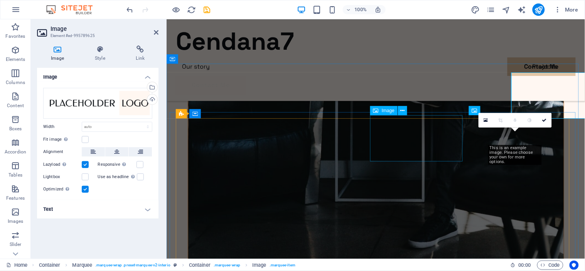
scroll to position [1836, 0]
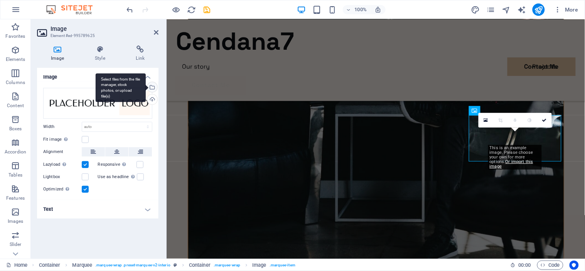
click at [146, 88] on div "Select files from the file manager, stock photos, or upload file(s)" at bounding box center [121, 87] width 50 height 29
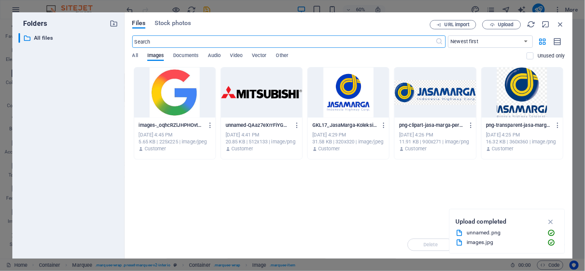
scroll to position [1763, 0]
click at [499, 29] on button "Upload" at bounding box center [501, 24] width 39 height 9
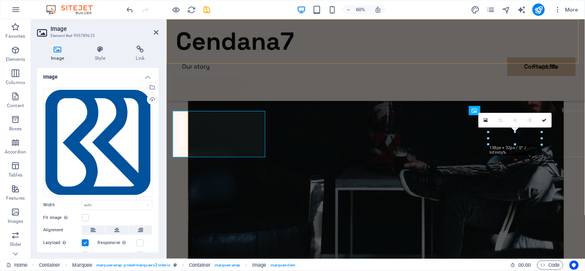
scroll to position [1836, 0]
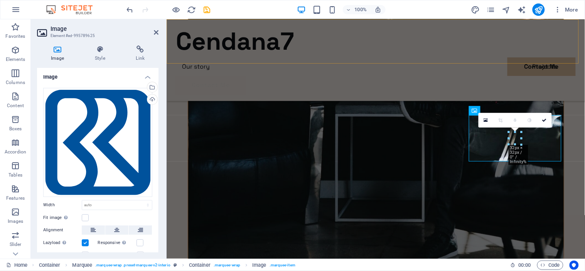
click at [513, 60] on div "Cendana7 Menu Our story Projects Contact Me Contact Me" at bounding box center [375, 60] width 418 height 82
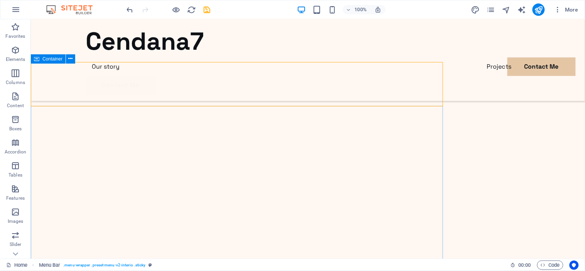
scroll to position [1856, 0]
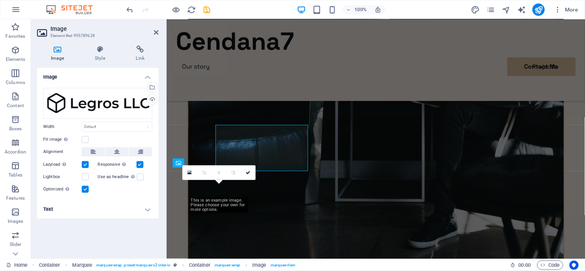
scroll to position [1836, 0]
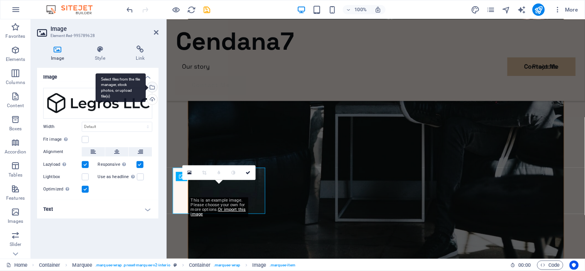
click at [152, 90] on div "Select files from the file manager, stock photos, or upload file(s)" at bounding box center [152, 88] width 12 height 12
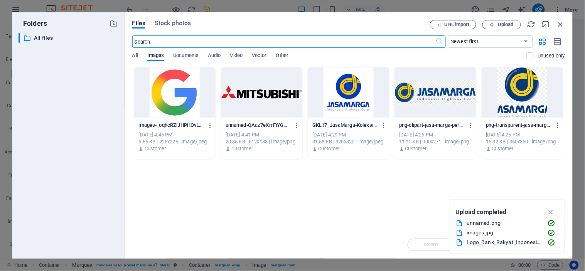
scroll to position [1763, 0]
click at [498, 26] on span "Upload" at bounding box center [505, 24] width 16 height 5
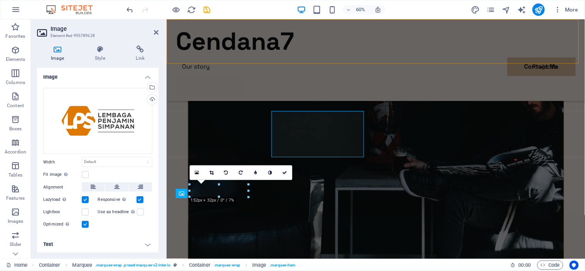
scroll to position [1836, 0]
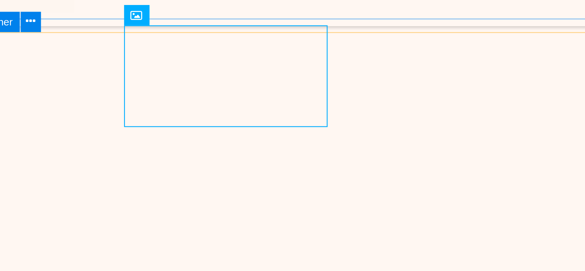
scroll to position [1873, 0]
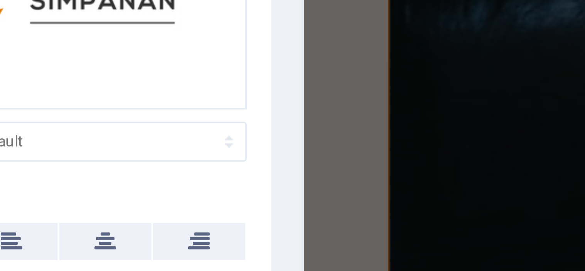
scroll to position [1933, 0]
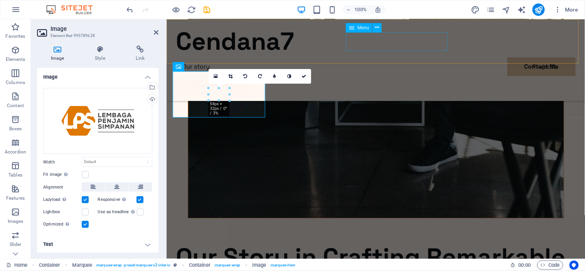
click at [406, 57] on nav "Our story Projects Contact Me" at bounding box center [375, 66] width 400 height 18
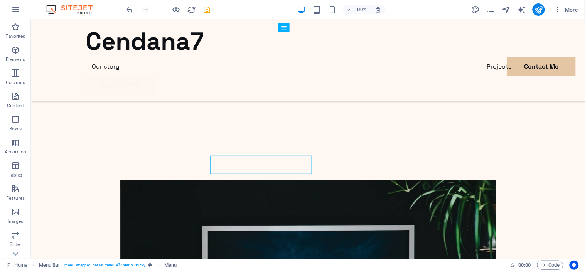
scroll to position [1873, 0]
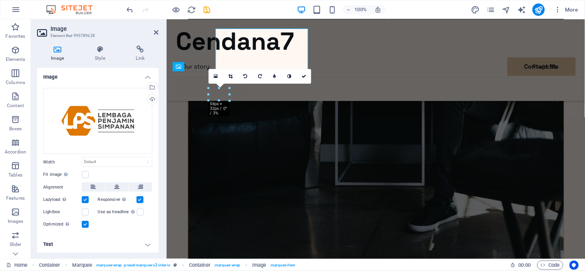
scroll to position [1933, 0]
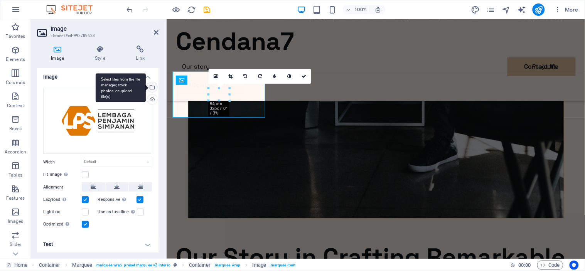
click at [150, 87] on div "Select files from the file manager, stock photos, or upload file(s)" at bounding box center [152, 88] width 12 height 12
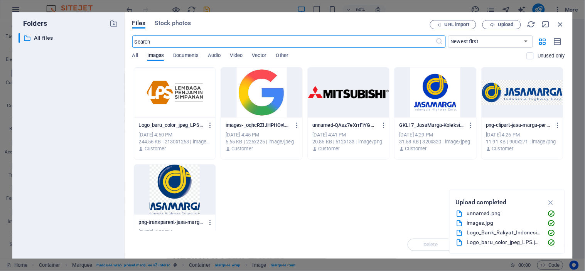
scroll to position [1916, 0]
click at [496, 24] on span "Upload" at bounding box center [502, 24] width 32 height 5
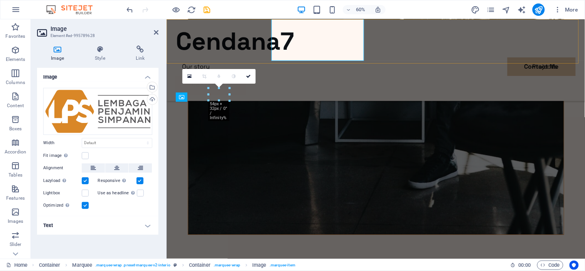
scroll to position [1933, 0]
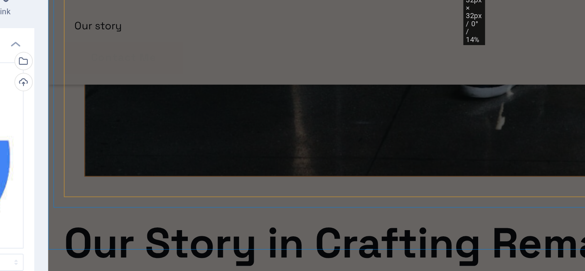
scroll to position [1933, 0]
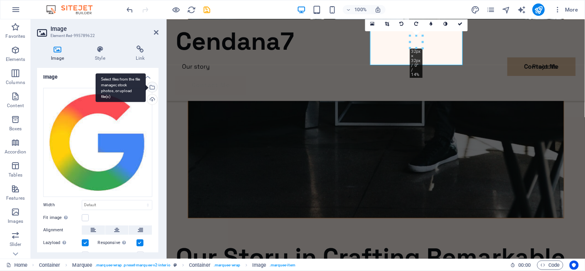
click at [146, 87] on div "Select files from the file manager, stock photos, or upload file(s)" at bounding box center [121, 87] width 50 height 29
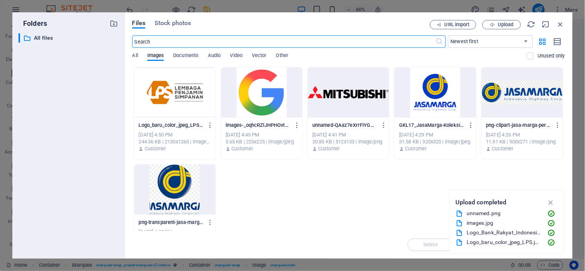
scroll to position [1682, 0]
click at [506, 20] on button "Upload" at bounding box center [501, 24] width 39 height 9
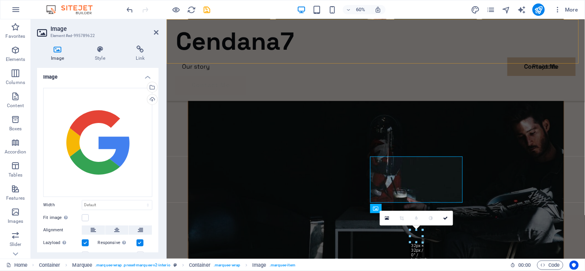
scroll to position [1738, 0]
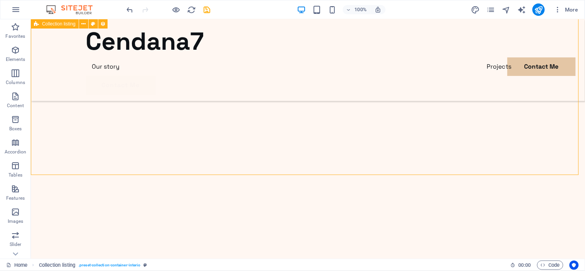
scroll to position [1879, 0]
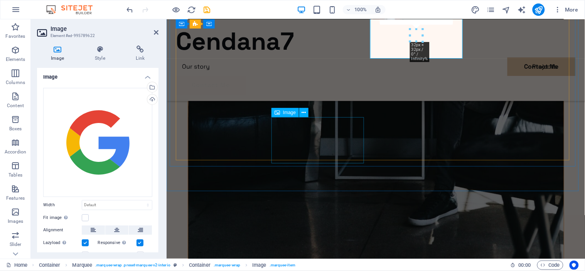
scroll to position [1939, 0]
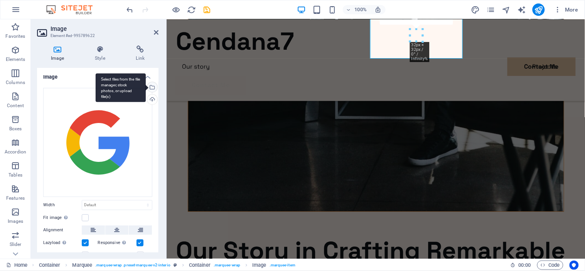
click at [146, 87] on div "Select files from the file manager, stock photos, or upload file(s)" at bounding box center [121, 87] width 50 height 29
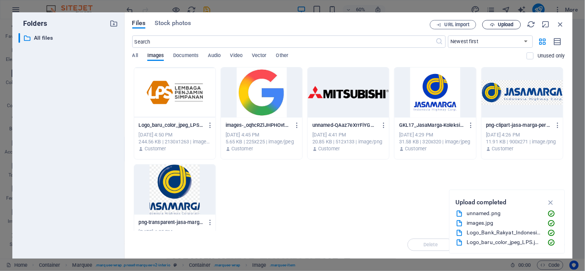
drag, startPoint x: 495, startPoint y: 30, endPoint x: 492, endPoint y: 25, distance: 5.0
click at [492, 25] on div "Files Stock photos URL import Upload ​ Newest first Oldest first Name (A-Z) Nam…" at bounding box center [348, 135] width 432 height 231
click at [492, 25] on icon "button" at bounding box center [491, 24] width 5 height 5
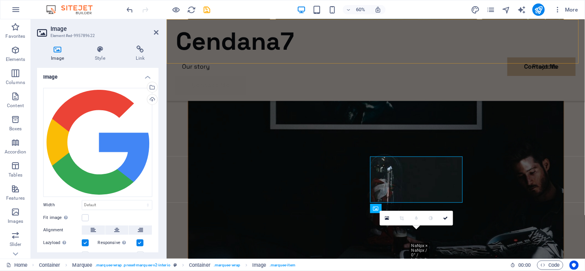
scroll to position [1738, 0]
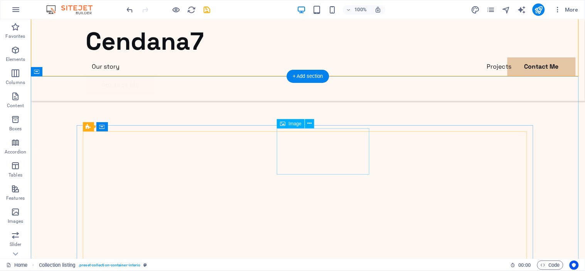
scroll to position [1842, 0]
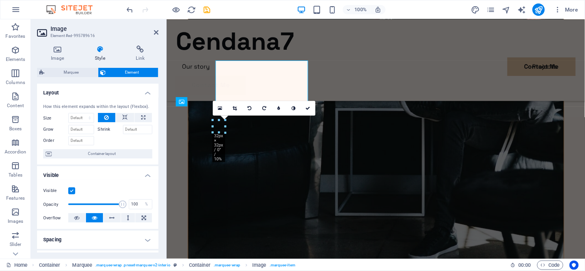
scroll to position [1848, 0]
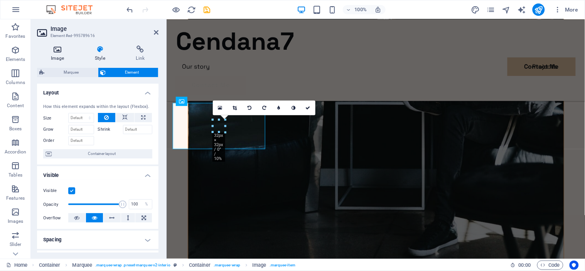
click at [62, 48] on icon at bounding box center [57, 49] width 41 height 8
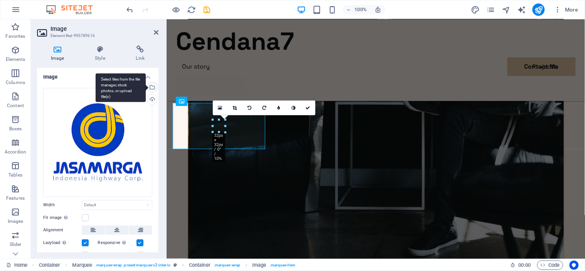
click at [152, 86] on div "Select files from the file manager, stock photos, or upload file(s)" at bounding box center [152, 88] width 12 height 12
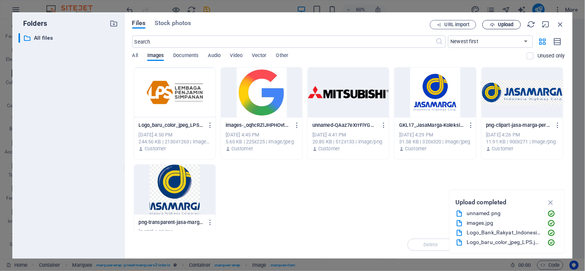
click at [491, 26] on icon "button" at bounding box center [491, 24] width 5 height 5
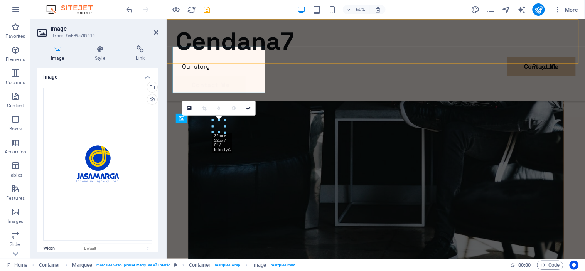
scroll to position [1848, 0]
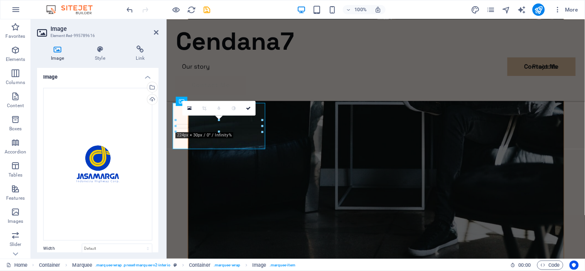
drag, startPoint x: 225, startPoint y: 132, endPoint x: 172, endPoint y: 131, distance: 52.8
type input "224"
select select "px"
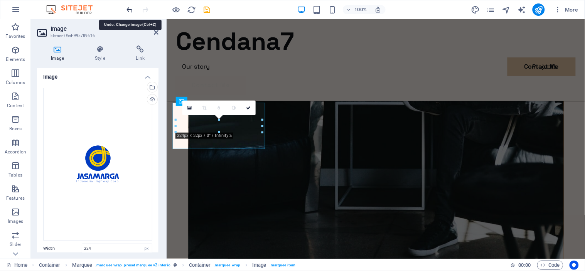
click at [130, 8] on icon "undo" at bounding box center [130, 9] width 9 height 9
select select "DISABLED_OPTION_VALUE"
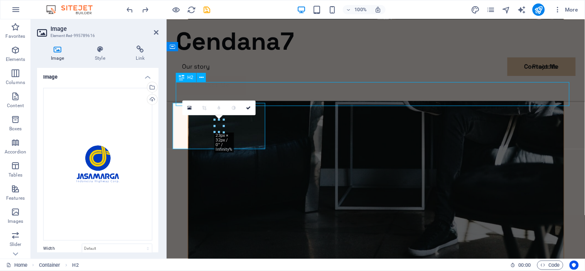
scroll to position [1842, 0]
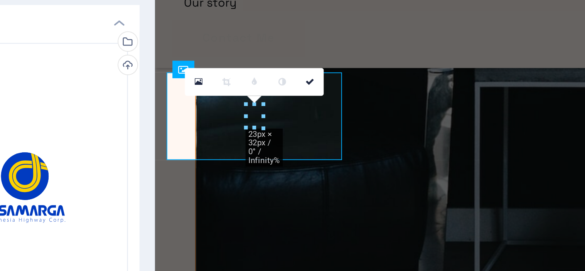
scroll to position [1848, 0]
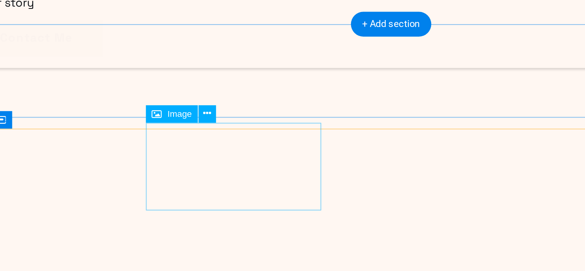
scroll to position [1842, 0]
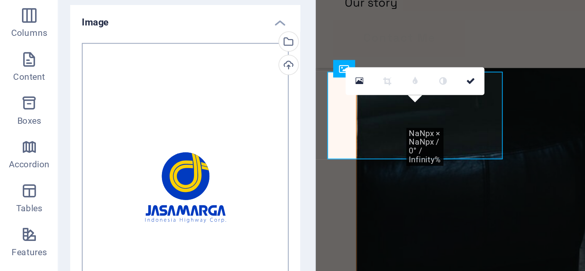
scroll to position [86, 0]
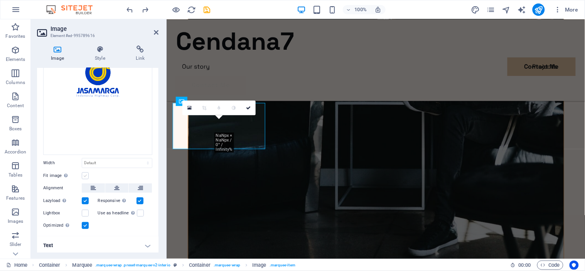
click at [84, 174] on label at bounding box center [85, 175] width 7 height 7
click at [0, 0] on input "Fit image Automatically fit image to a fixed width and height" at bounding box center [0, 0] width 0 height 0
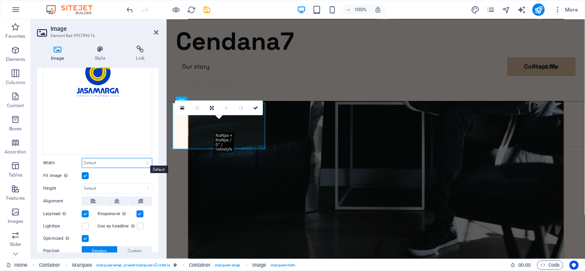
click at [107, 162] on select "Default auto px rem % em vh vw" at bounding box center [117, 162] width 70 height 9
select select "px"
click at [139, 158] on select "Default auto px rem % em vh vw" at bounding box center [117, 162] width 70 height 9
type input "23"
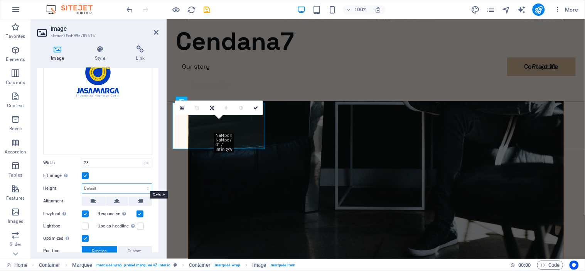
click at [122, 186] on select "Default auto px" at bounding box center [117, 188] width 70 height 9
select select "px"
click at [139, 184] on select "Default auto px" at bounding box center [117, 188] width 70 height 9
click at [105, 184] on input "32" at bounding box center [117, 188] width 70 height 9
type input "3"
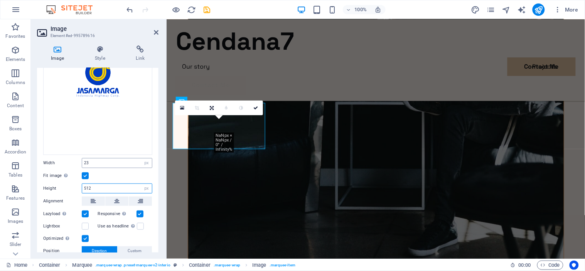
type input "512"
click at [94, 164] on input "23" at bounding box center [117, 162] width 70 height 9
type input "2"
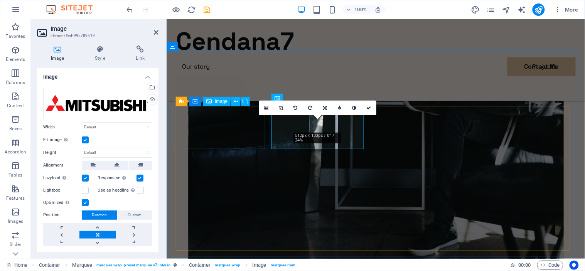
select select "px"
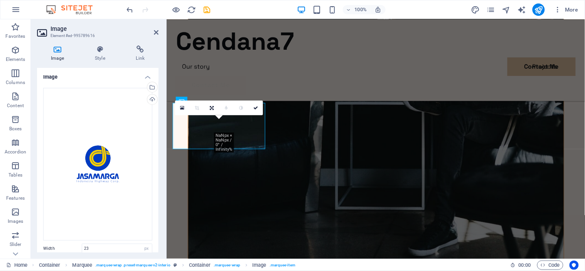
scroll to position [138, 0]
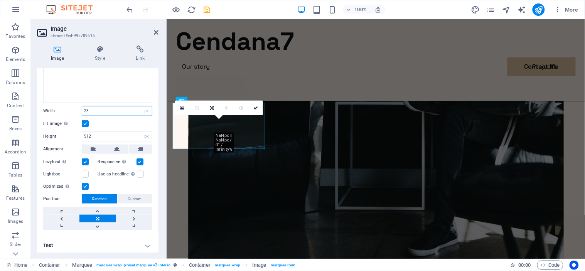
click at [99, 108] on input "23" at bounding box center [117, 110] width 70 height 9
type input "2"
type input "133"
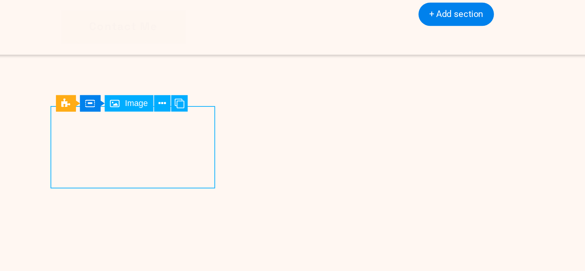
select select "px"
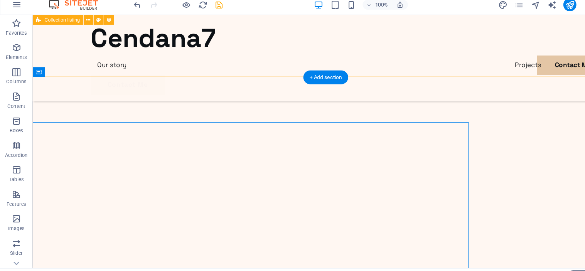
scroll to position [1842, 0]
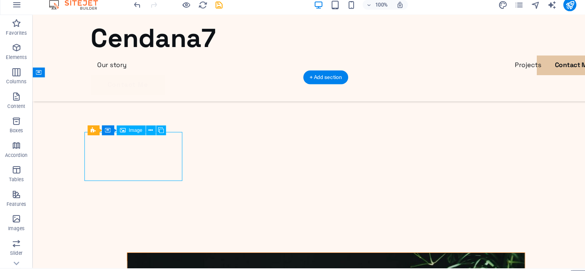
select select "px"
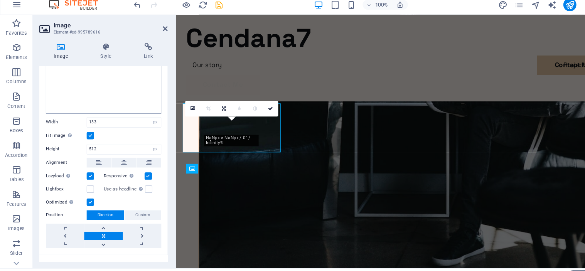
scroll to position [128, 0]
click at [103, 141] on input "512" at bounding box center [117, 145] width 70 height 9
type input "5"
type input "400"
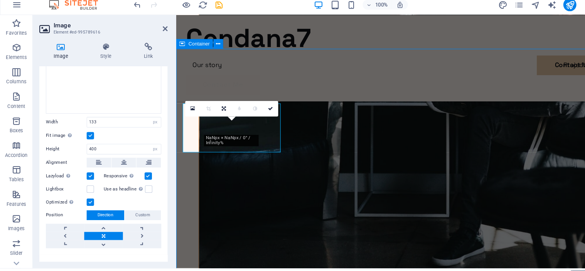
scroll to position [1842, 0]
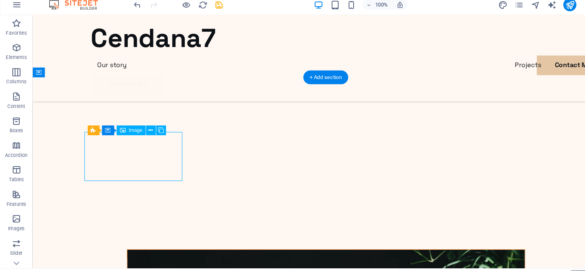
select select "px"
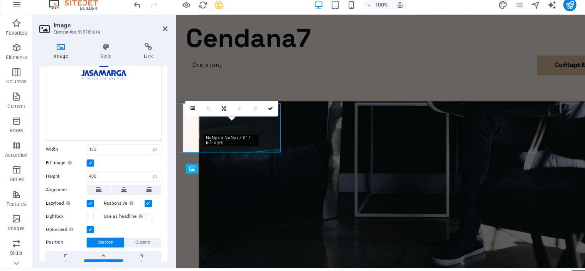
scroll to position [110, 0]
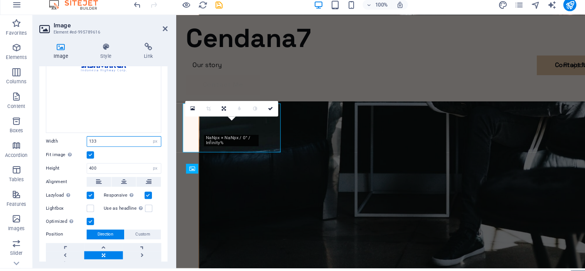
click at [111, 138] on input "133" at bounding box center [117, 138] width 70 height 9
type input "1"
click at [111, 138] on input "100" at bounding box center [117, 138] width 70 height 9
type input "1"
type input "90"
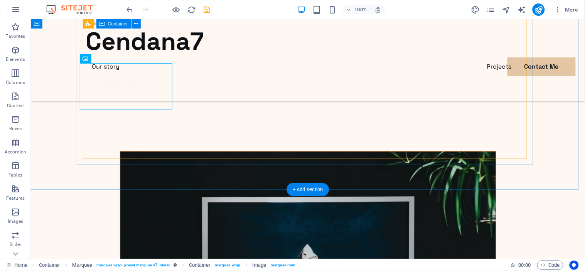
scroll to position [1882, 0]
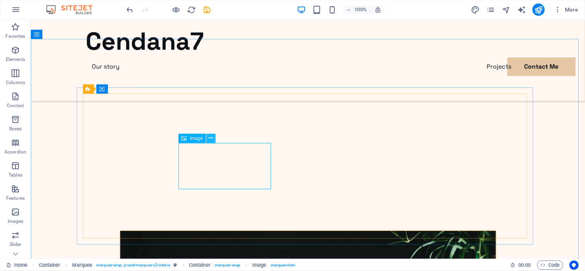
click at [210, 139] on icon at bounding box center [210, 138] width 4 height 8
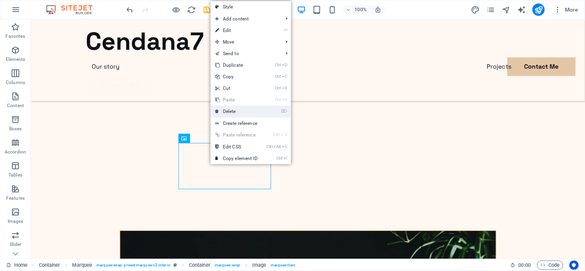
click at [243, 113] on link "⌦ Delete" at bounding box center [236, 112] width 52 height 12
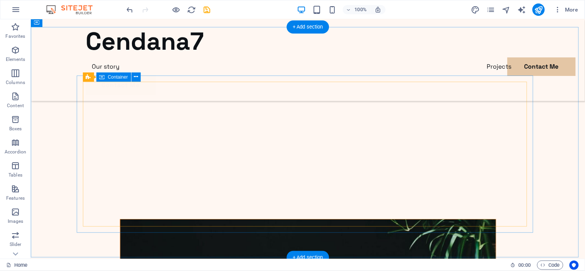
scroll to position [1893, 0]
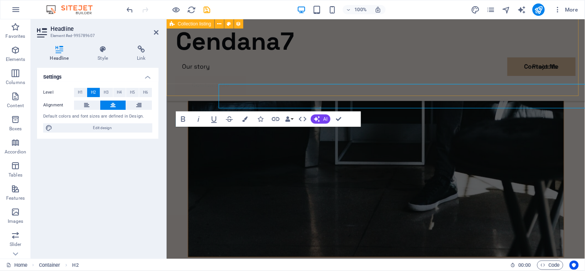
scroll to position [1804, 0]
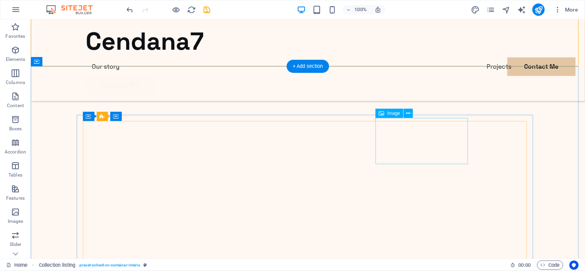
scroll to position [1858, 0]
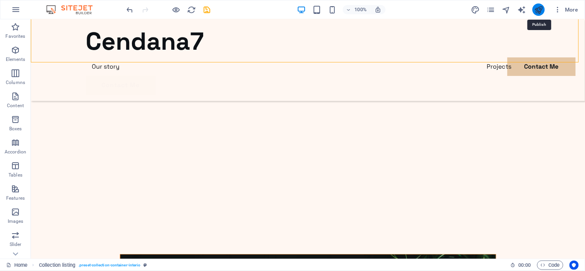
click at [538, 11] on icon "publish" at bounding box center [538, 9] width 9 height 9
checkbox input "false"
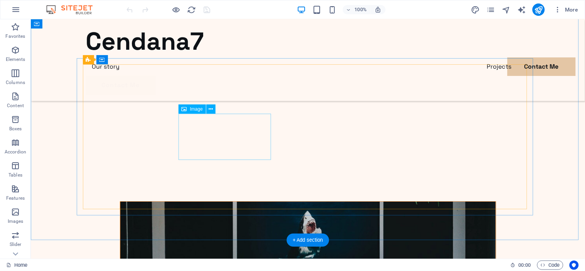
scroll to position [1910, 0]
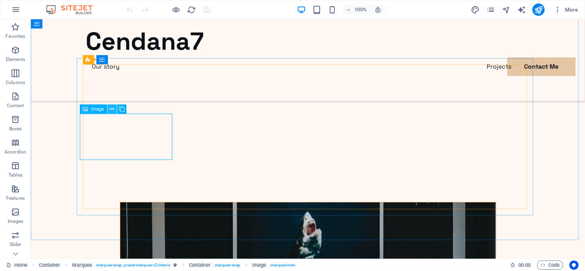
click at [111, 106] on icon at bounding box center [112, 109] width 4 height 8
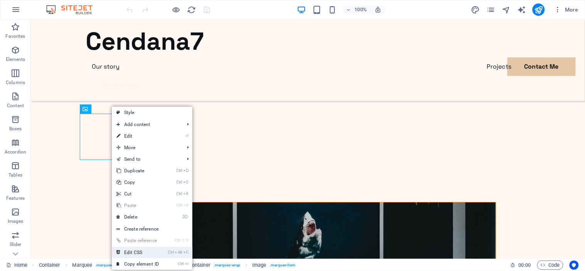
click at [153, 252] on link "Ctrl Alt C Edit CSS" at bounding box center [138, 253] width 52 height 12
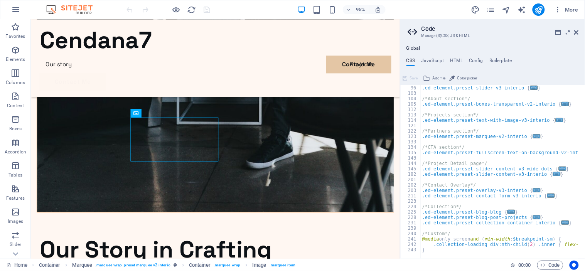
scroll to position [0, 0]
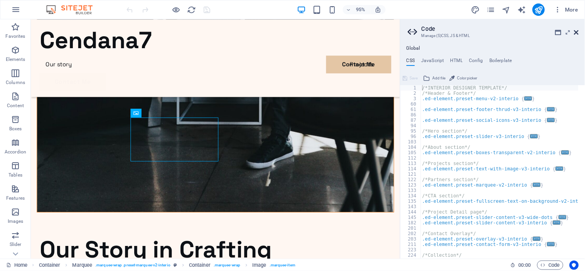
click at [575, 32] on icon at bounding box center [576, 32] width 5 height 6
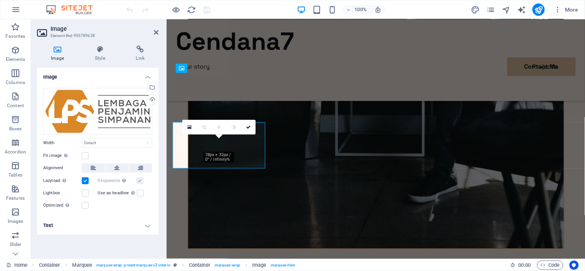
scroll to position [1882, 0]
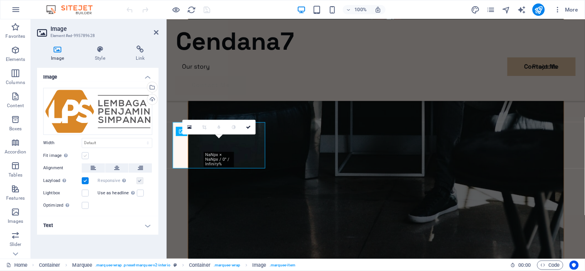
click at [86, 154] on label at bounding box center [85, 155] width 7 height 7
click at [0, 0] on input "Fit image Automatically fit image to a fixed width and height" at bounding box center [0, 0] width 0 height 0
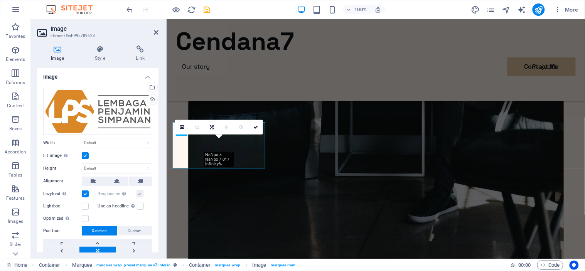
click at [83, 153] on label at bounding box center [85, 155] width 7 height 7
click at [0, 0] on input "Fit image Automatically fit image to a fixed width and height" at bounding box center [0, 0] width 0 height 0
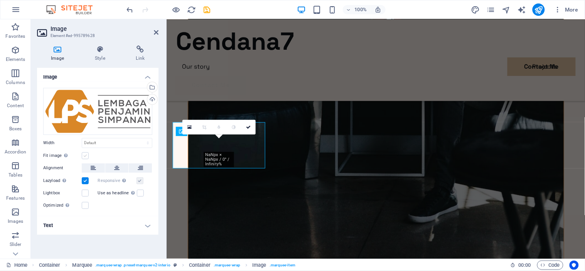
click at [85, 153] on label at bounding box center [85, 155] width 7 height 7
click at [0, 0] on input "Fit image Automatically fit image to a fixed width and height" at bounding box center [0, 0] width 0 height 0
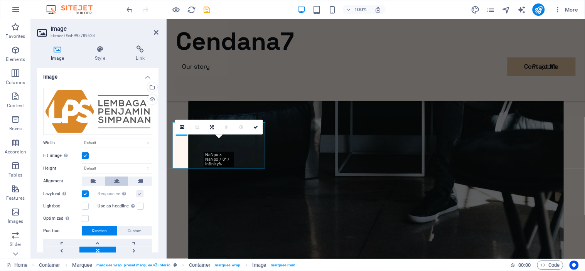
scroll to position [33, 0]
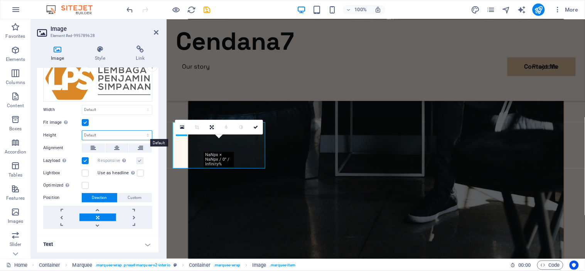
click at [118, 132] on select "Default auto px" at bounding box center [117, 135] width 70 height 9
click at [128, 197] on span "Custom" at bounding box center [135, 197] width 14 height 9
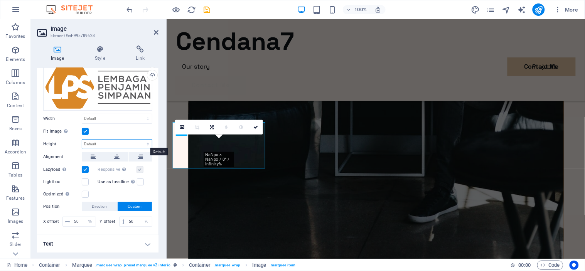
click at [106, 143] on select "Default auto px" at bounding box center [117, 143] width 70 height 9
click at [82, 139] on select "Default auto px" at bounding box center [117, 143] width 70 height 9
select select "DISABLED_OPTION_VALUE"
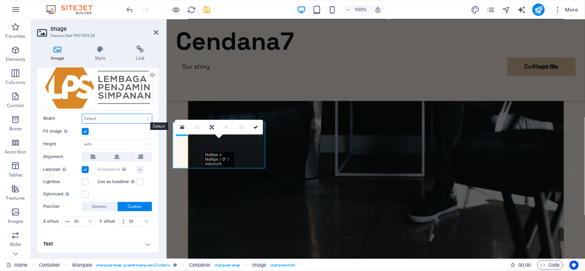
click at [126, 119] on select "Default auto px rem % em vh vw" at bounding box center [117, 118] width 70 height 9
click at [82, 114] on select "Default auto px rem % em vh vw" at bounding box center [117, 118] width 70 height 9
select select "DISABLED_OPTION_VALUE"
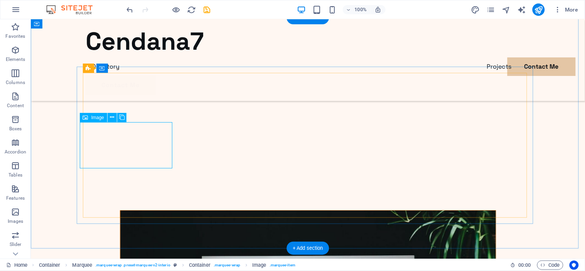
select select "%"
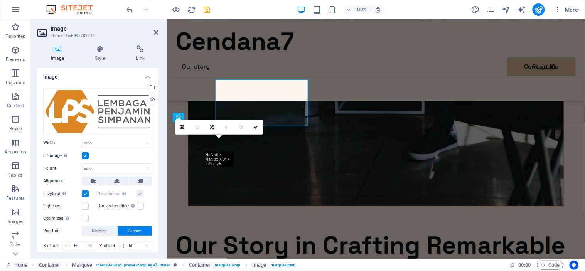
scroll to position [1882, 0]
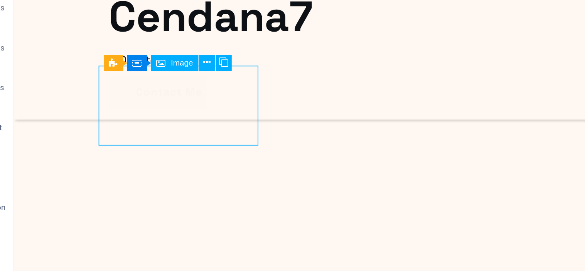
select select "px"
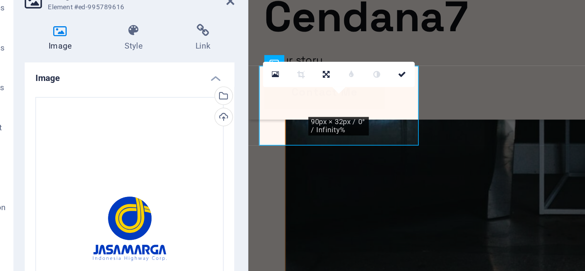
scroll to position [1882, 0]
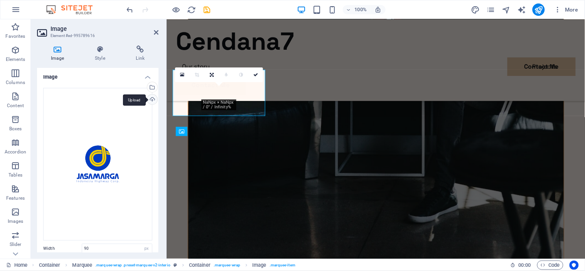
click at [152, 96] on div "Upload" at bounding box center [152, 100] width 12 height 12
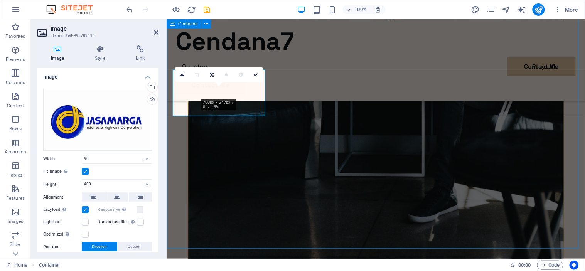
scroll to position [1902, 0]
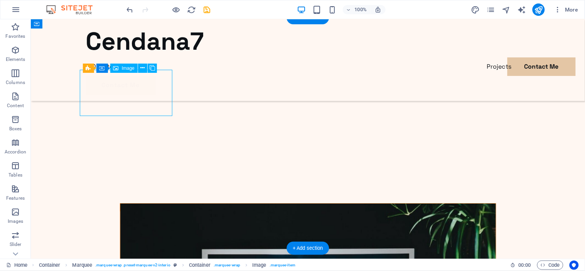
select select "px"
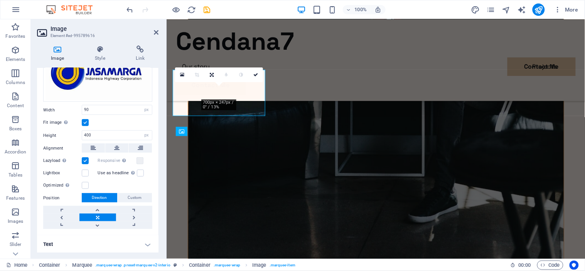
scroll to position [0, 0]
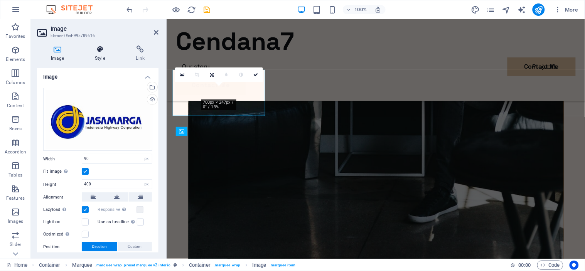
click at [102, 57] on h4 "Style" at bounding box center [101, 53] width 41 height 16
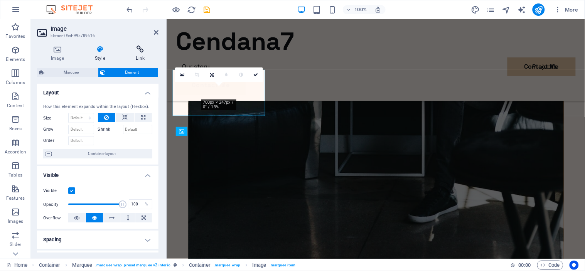
click at [136, 47] on icon at bounding box center [140, 49] width 36 height 8
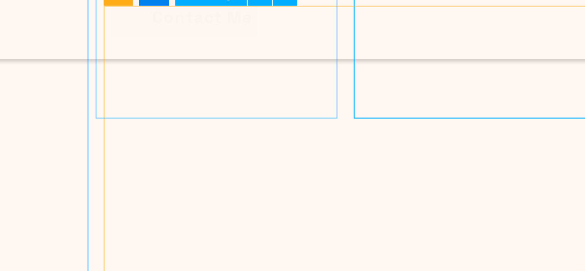
scroll to position [1885, 0]
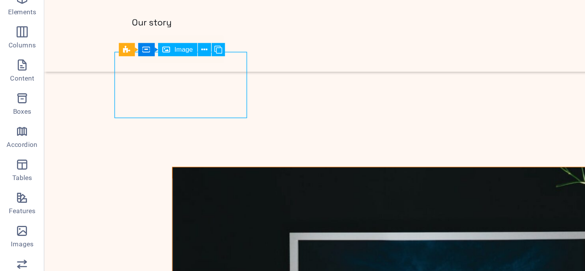
select select "px"
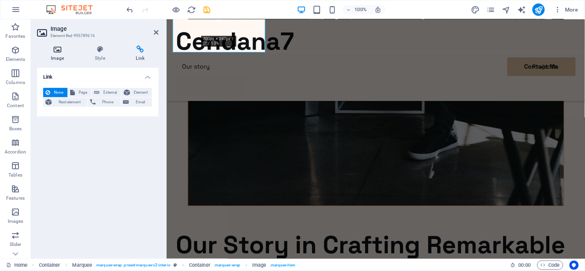
click at [55, 57] on h4 "Image" at bounding box center [59, 53] width 44 height 16
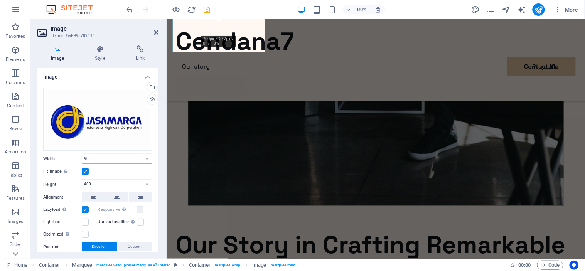
drag, startPoint x: 126, startPoint y: 151, endPoint x: 133, endPoint y: 155, distance: 7.9
click at [133, 155] on div "Drag files here, click to choose files or select files from Files or our free s…" at bounding box center [97, 183] width 121 height 203
click at [133, 155] on input "90" at bounding box center [117, 158] width 70 height 9
click at [144, 159] on select "Default auto px rem % em vh vw" at bounding box center [146, 158] width 11 height 9
select select "auto"
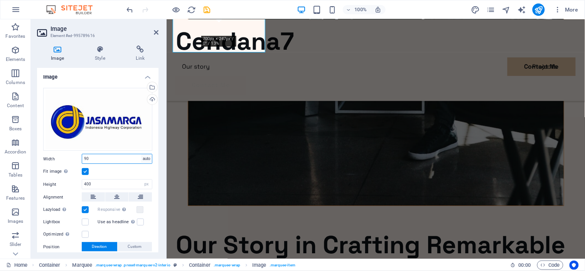
click at [141, 154] on select "Default auto px rem % em vh vw" at bounding box center [146, 158] width 11 height 9
select select "DISABLED_OPTION_VALUE"
click at [146, 183] on select "Default auto px" at bounding box center [146, 184] width 11 height 9
select select "auto"
click at [141, 180] on select "Default auto px" at bounding box center [146, 184] width 11 height 9
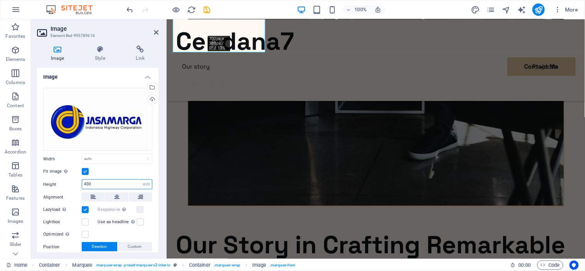
select select "DISABLED_OPTION_VALUE"
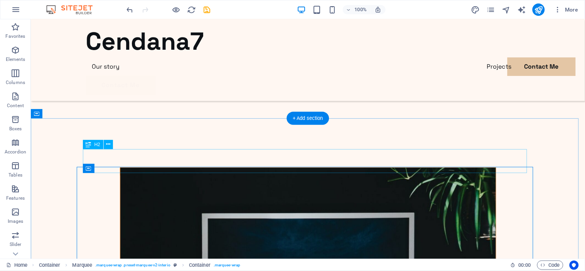
scroll to position [1802, 0]
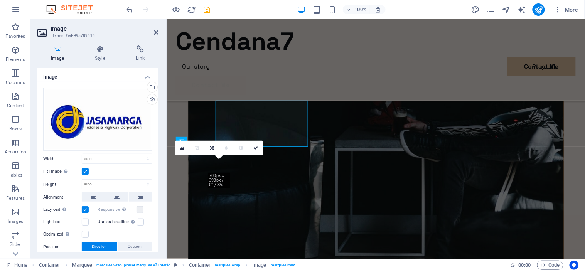
scroll to position [1809, 0]
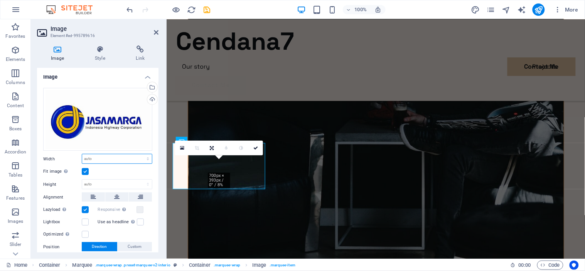
click at [112, 160] on select "Default auto px rem % em vh vw" at bounding box center [117, 158] width 70 height 9
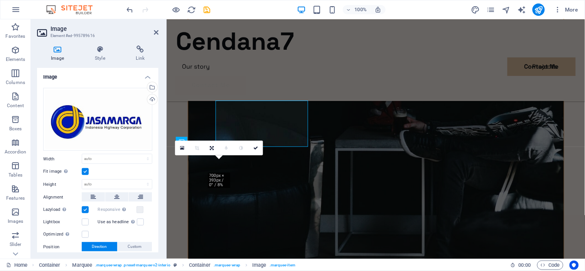
scroll to position [1809, 0]
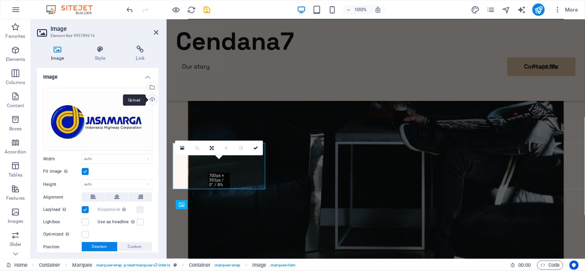
click at [151, 98] on div "Upload" at bounding box center [152, 100] width 12 height 12
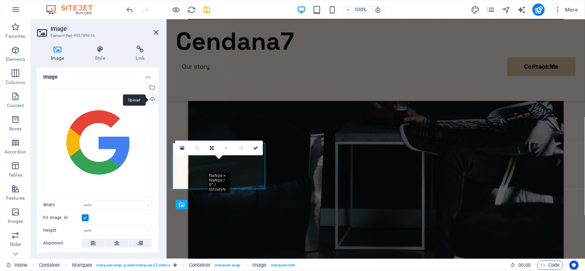
click at [151, 99] on div "Upload" at bounding box center [152, 100] width 12 height 12
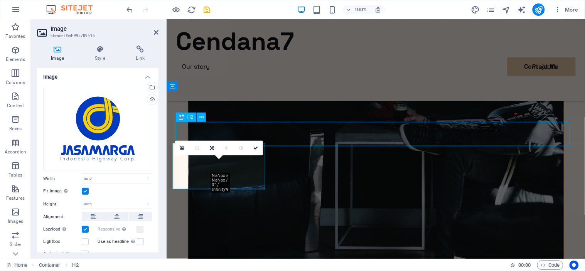
scroll to position [1802, 0]
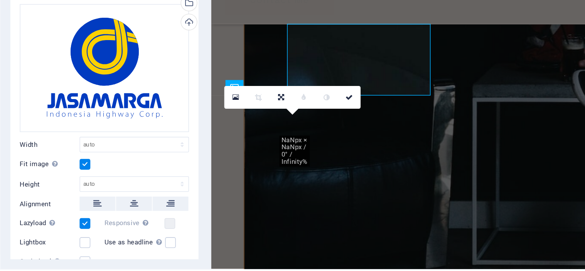
scroll to position [1809, 0]
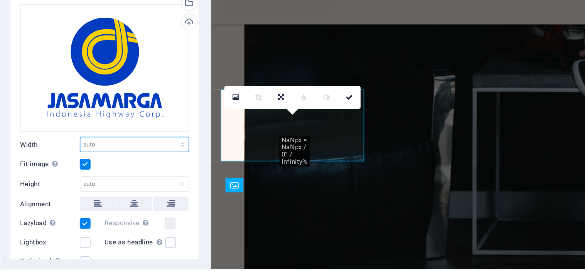
click at [120, 178] on select "Default auto px rem % em vh vw" at bounding box center [117, 178] width 70 height 9
select select "px"
click at [139, 174] on select "Default auto px rem % em vh vw" at bounding box center [117, 178] width 70 height 9
type input "43"
click at [128, 197] on div "Drag files here, click to choose files or select files from Files or our free s…" at bounding box center [97, 193] width 121 height 222
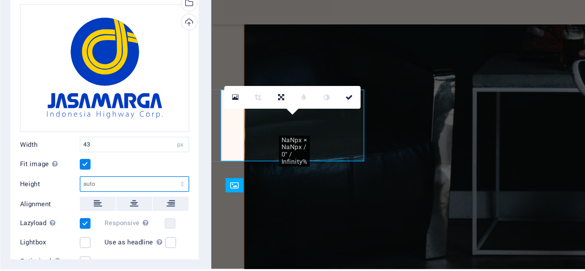
click at [128, 199] on select "Default auto px" at bounding box center [117, 203] width 70 height 9
select select "px"
click at [139, 199] on select "Default auto px" at bounding box center [117, 203] width 70 height 9
click at [126, 201] on input "32" at bounding box center [117, 203] width 70 height 9
type input "3"
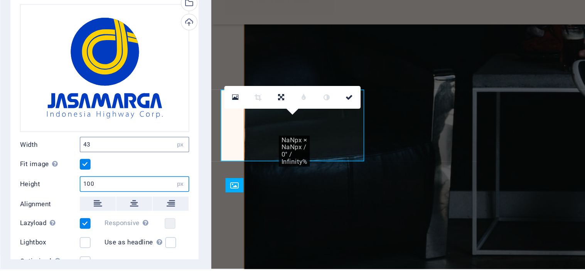
type input "100"
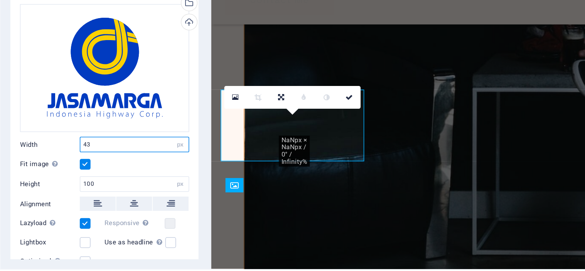
click at [114, 180] on input "43" at bounding box center [117, 178] width 70 height 9
type input "4"
click at [119, 181] on input "64" at bounding box center [117, 178] width 70 height 9
click at [106, 181] on input "60" at bounding box center [117, 178] width 70 height 9
type input "6"
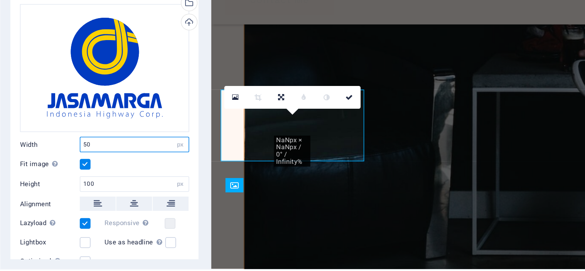
type input "50"
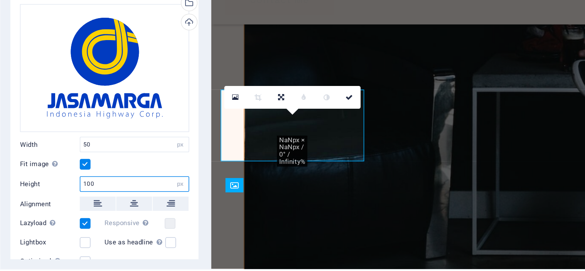
click at [116, 202] on input "100" at bounding box center [117, 203] width 70 height 9
type input "1"
type input "200"
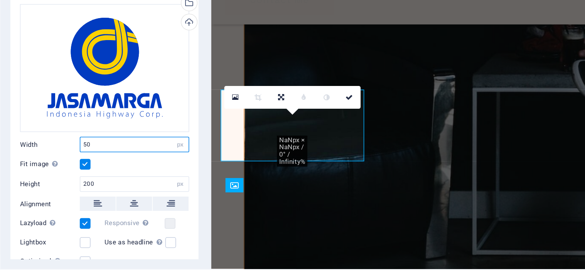
click at [107, 175] on input "50" at bounding box center [117, 178] width 70 height 9
type input "5"
click at [103, 181] on input "100" at bounding box center [117, 178] width 70 height 9
type input "1"
click at [103, 181] on input "60" at bounding box center [117, 178] width 70 height 9
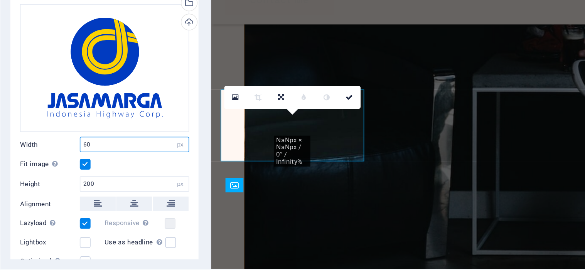
type input "6"
type input "50"
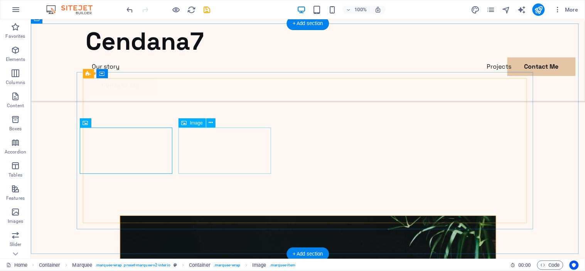
scroll to position [1897, 0]
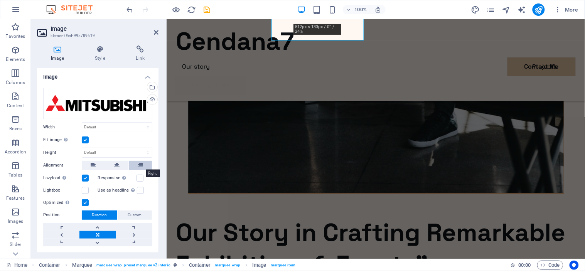
scroll to position [18, 0]
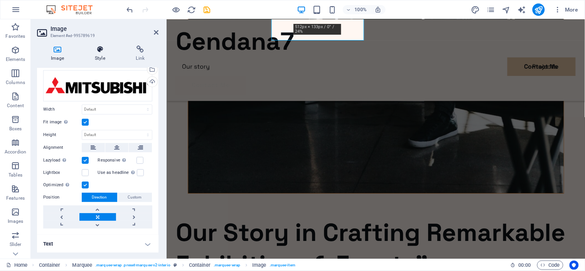
click at [106, 57] on h4 "Style" at bounding box center [101, 53] width 41 height 16
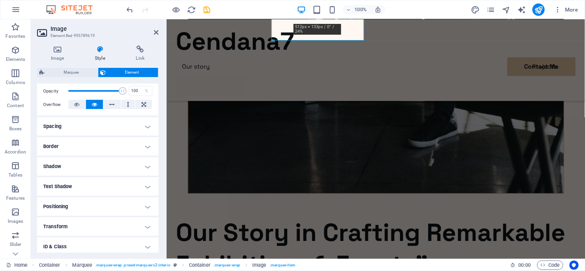
scroll to position [113, 0]
click at [105, 121] on h4 "Spacing" at bounding box center [97, 126] width 121 height 18
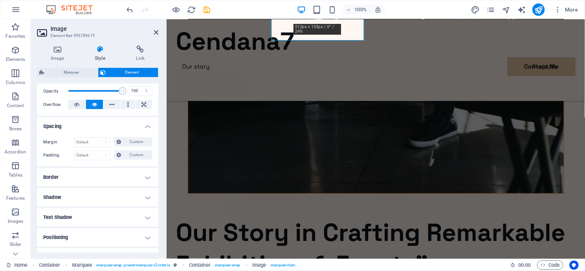
click at [133, 126] on h4 "Spacing" at bounding box center [97, 124] width 121 height 14
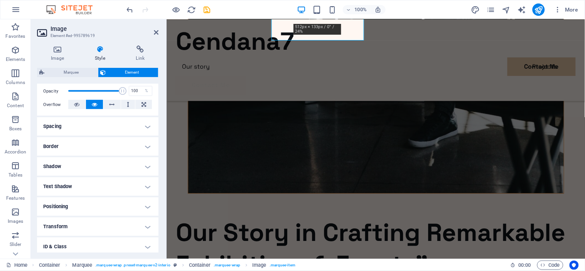
click at [135, 122] on h4 "Spacing" at bounding box center [97, 126] width 121 height 18
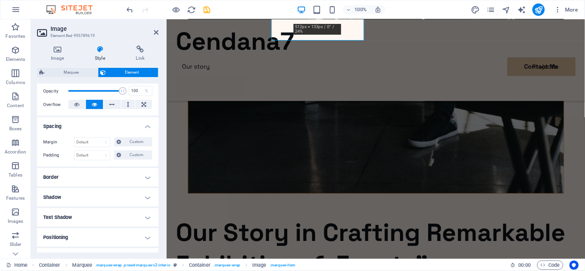
click at [135, 122] on h4 "Spacing" at bounding box center [97, 124] width 121 height 14
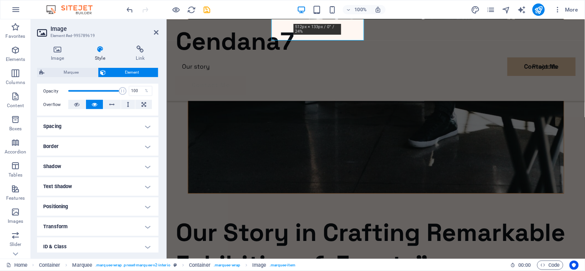
click at [144, 150] on h4 "Border" at bounding box center [97, 146] width 121 height 18
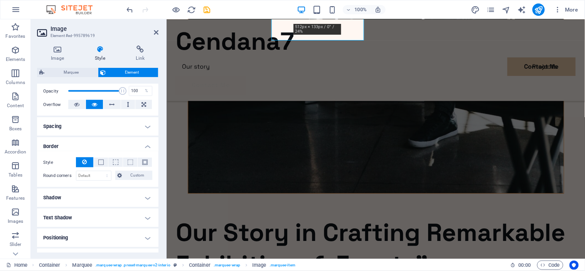
click at [144, 150] on h4 "Border" at bounding box center [97, 144] width 121 height 14
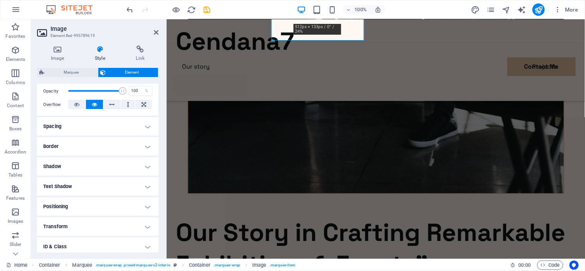
click at [146, 166] on h4 "Shadow" at bounding box center [97, 166] width 121 height 18
click at [146, 166] on h4 "Shadow" at bounding box center [97, 164] width 121 height 14
click at [54, 48] on icon at bounding box center [57, 49] width 41 height 8
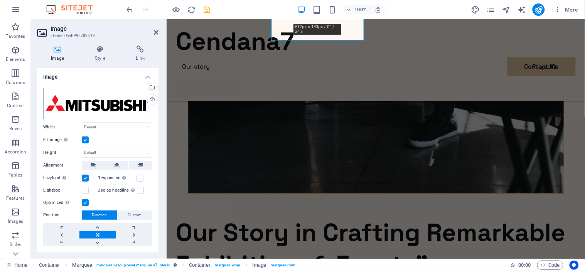
scroll to position [2, 0]
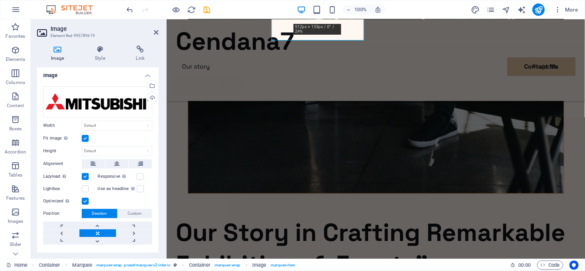
click at [86, 139] on label at bounding box center [85, 138] width 7 height 7
click at [0, 0] on input "Fit image Automatically fit image to a fixed width and height" at bounding box center [0, 0] width 0 height 0
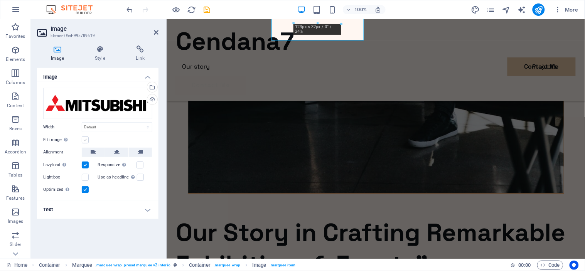
scroll to position [0, 0]
click at [118, 129] on select "Default auto px rem % em vh vw" at bounding box center [117, 127] width 70 height 9
select select "px"
click at [141, 123] on select "Default auto px rem % em vh vw" at bounding box center [117, 127] width 70 height 9
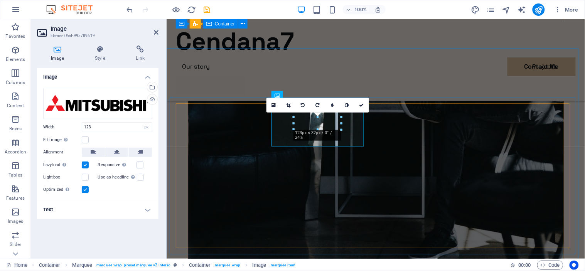
scroll to position [1842, 0]
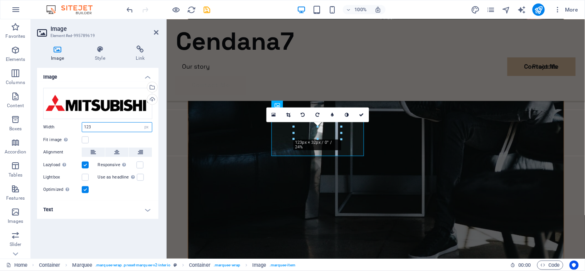
click at [111, 126] on input "123" at bounding box center [117, 127] width 70 height 9
type input "1"
type input "300"
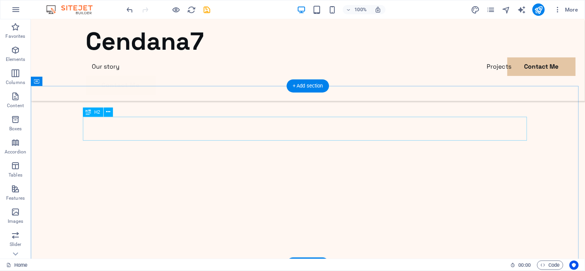
scroll to position [1890, 0]
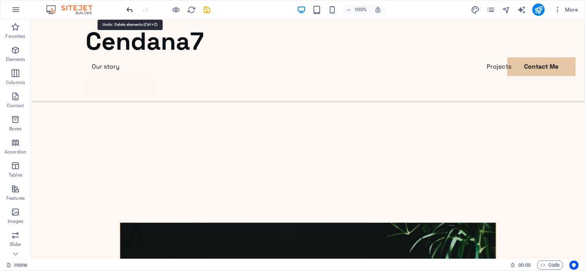
click at [133, 8] on icon "undo" at bounding box center [130, 9] width 9 height 9
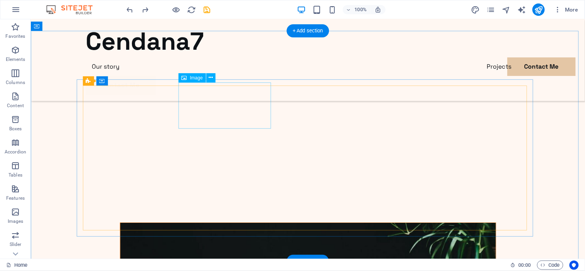
select select "px"
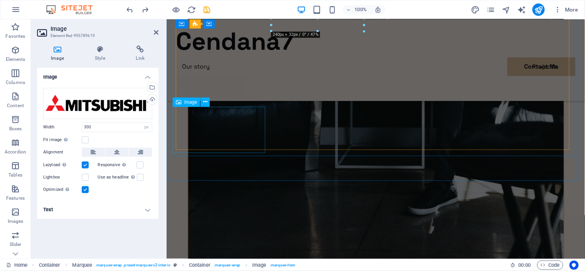
scroll to position [1950, 0]
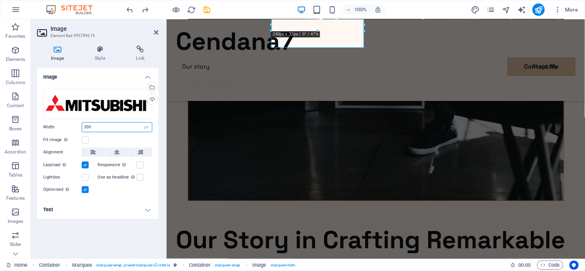
click at [124, 126] on input "300" at bounding box center [117, 127] width 70 height 9
type input "3"
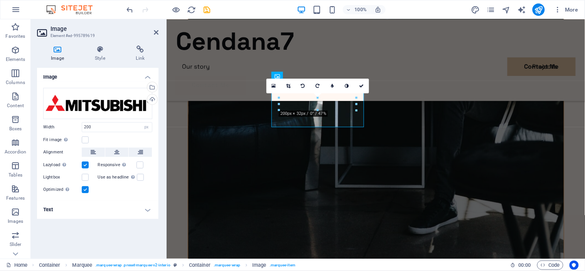
scroll to position [1871, 0]
click at [110, 126] on input "200" at bounding box center [117, 127] width 70 height 9
type input "2"
type input "100"
click at [152, 129] on div "Drag files here, click to choose files or select files from Files or our free s…" at bounding box center [97, 141] width 121 height 119
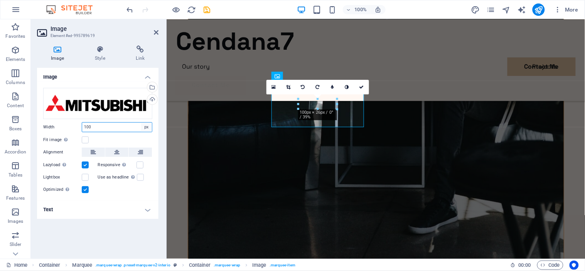
click at [146, 128] on select "Default auto px rem % em vh vw" at bounding box center [146, 127] width 11 height 9
select select "auto"
click at [141, 123] on select "Default auto px rem % em vh vw" at bounding box center [146, 127] width 11 height 9
select select "DISABLED_OPTION_VALUE"
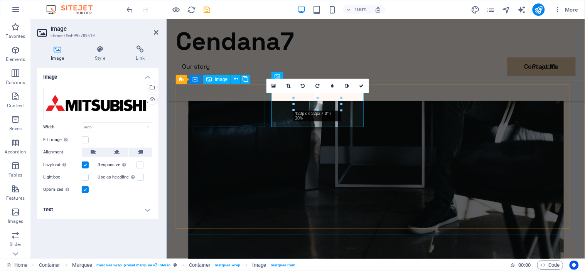
select select "px"
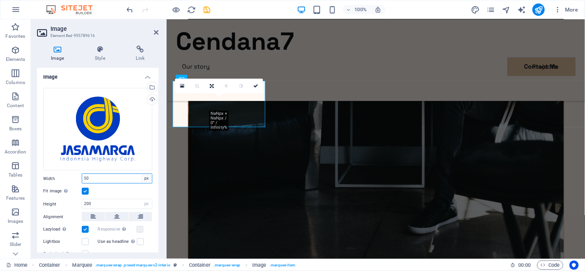
click at [147, 175] on select "Default auto px rem % em vh vw" at bounding box center [146, 178] width 11 height 9
select select "default"
click at [141, 174] on select "Default auto px rem % em vh vw" at bounding box center [146, 178] width 11 height 9
click at [86, 190] on label at bounding box center [85, 191] width 7 height 7
click at [0, 0] on input "Fit image Automatically fit image to a fixed width and height" at bounding box center [0, 0] width 0 height 0
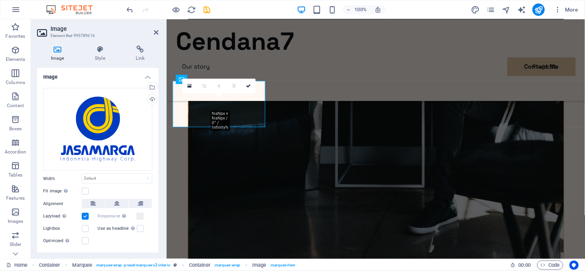
click at [126, 185] on div "Drag files here, click to choose files or select files from Files or our free s…" at bounding box center [97, 167] width 121 height 170
click at [132, 182] on select "Default auto px rem % em vh vw" at bounding box center [117, 178] width 70 height 9
select select "px"
click at [139, 174] on select "Default auto px rem % em vh vw" at bounding box center [117, 178] width 70 height 9
type input "43"
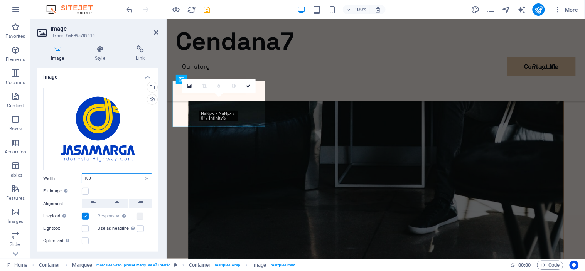
click at [114, 180] on input "100" at bounding box center [117, 178] width 70 height 9
type input "1"
click at [150, 174] on select "Default auto px rem % em vh vw" at bounding box center [146, 178] width 11 height 9
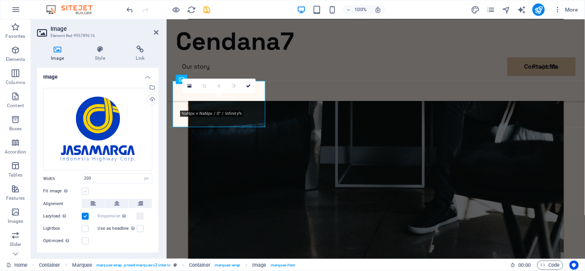
click at [86, 189] on label at bounding box center [85, 191] width 7 height 7
click at [0, 0] on input "Fit image Automatically fit image to a fixed width and height" at bounding box center [0, 0] width 0 height 0
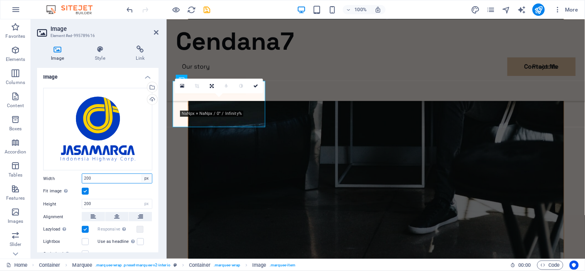
click at [147, 176] on select "Default auto px rem % em vh vw" at bounding box center [146, 178] width 11 height 9
click at [129, 176] on input "200" at bounding box center [117, 178] width 70 height 9
type input "2"
type input "4"
click at [112, 176] on input "40" at bounding box center [117, 178] width 70 height 9
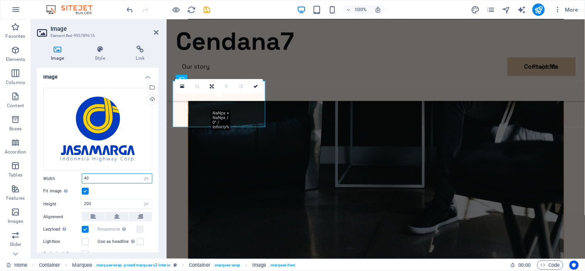
type input "4"
type input "60"
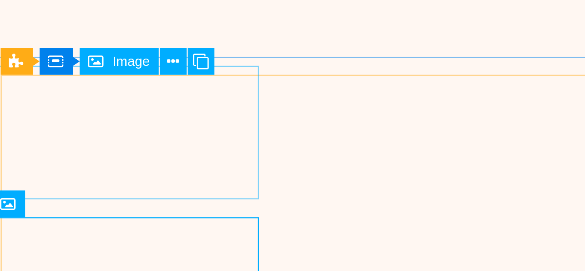
scroll to position [1838, 0]
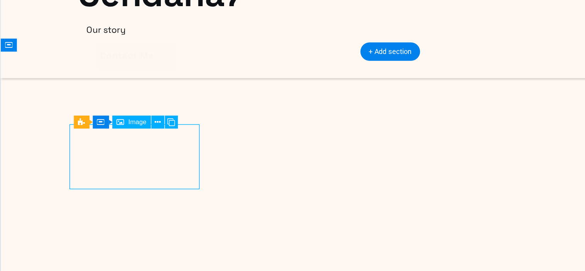
select select "px"
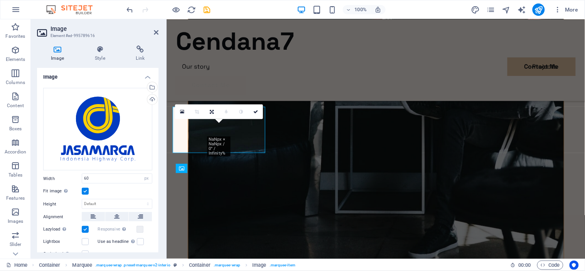
click at [84, 192] on label at bounding box center [85, 191] width 7 height 7
click at [0, 0] on input "Fit image Automatically fit image to a fixed width and height" at bounding box center [0, 0] width 0 height 0
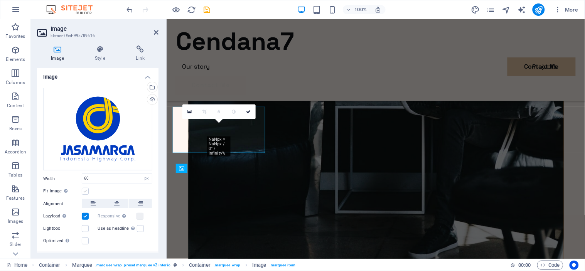
click at [86, 190] on label at bounding box center [85, 191] width 7 height 7
click at [0, 0] on input "Fit image Automatically fit image to a fixed width and height" at bounding box center [0, 0] width 0 height 0
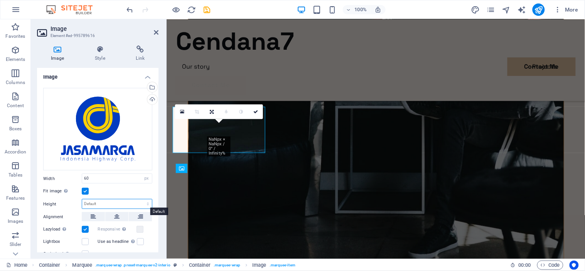
click at [113, 201] on select "Default auto px" at bounding box center [117, 203] width 70 height 9
click at [82, 199] on select "Default auto px" at bounding box center [117, 203] width 70 height 9
click at [135, 206] on select "Default auto px" at bounding box center [117, 203] width 70 height 9
select select "px"
click at [139, 199] on select "Default auto px" at bounding box center [117, 203] width 70 height 9
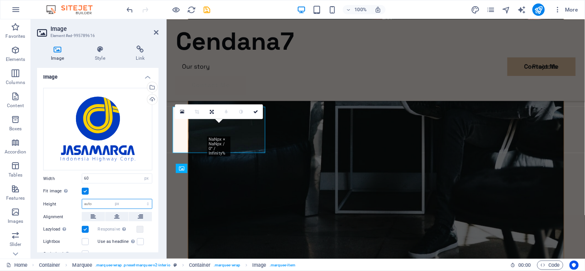
type input "32"
type input "100"
click at [103, 182] on input "60" at bounding box center [117, 178] width 70 height 9
type input "6"
type input "50"
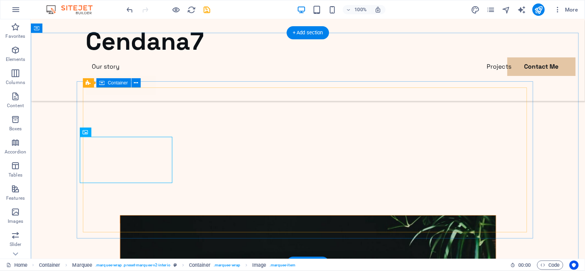
scroll to position [1897, 0]
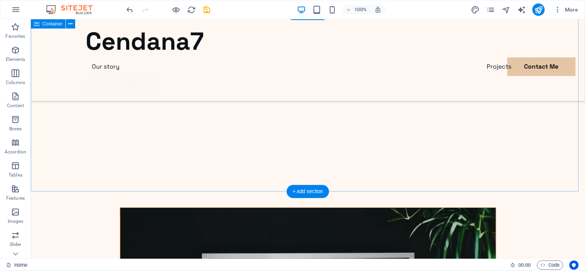
scroll to position [1905, 0]
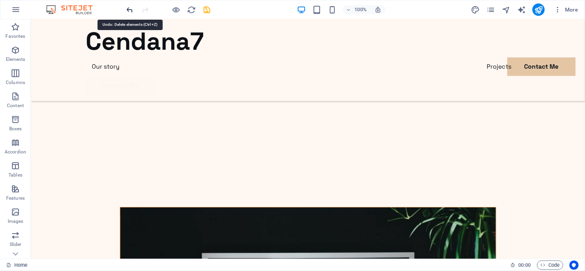
click at [133, 5] on icon "undo" at bounding box center [130, 9] width 9 height 9
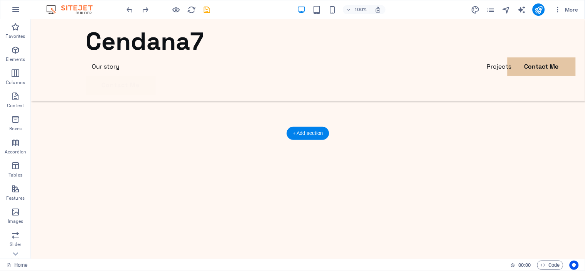
scroll to position [0, 0]
click at [538, 8] on icon "publish" at bounding box center [538, 9] width 9 height 9
checkbox input "false"
